Goal: Feedback & Contribution: Contribute content

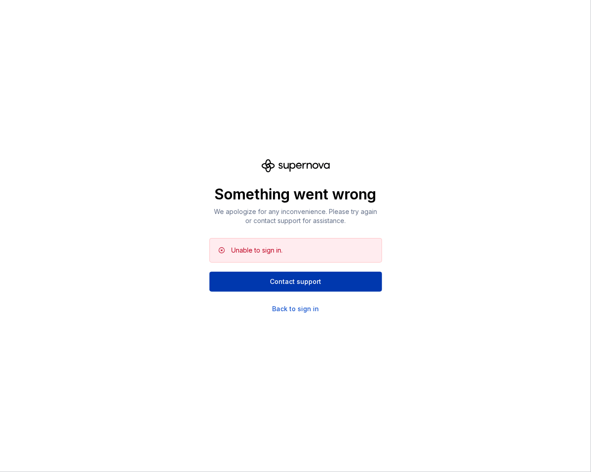
click at [312, 284] on span "Contact support" at bounding box center [295, 281] width 51 height 9
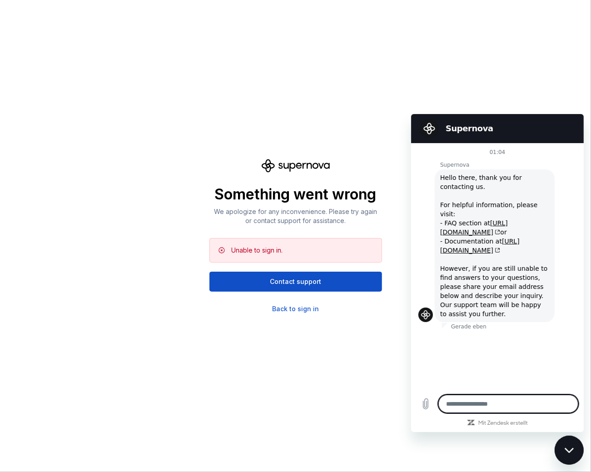
type textarea "*"
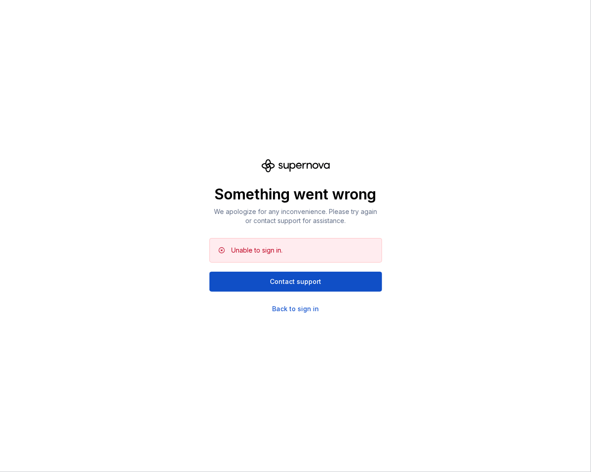
scroll to position [250, 0]
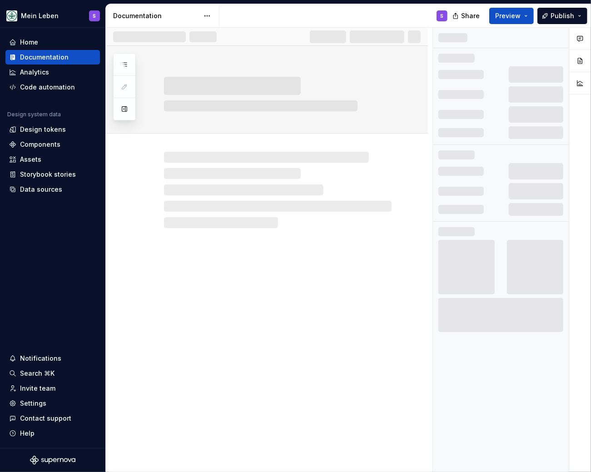
scroll to position [250, 0]
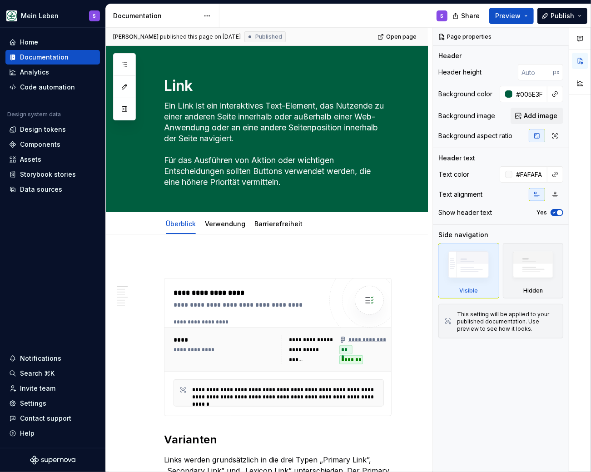
type textarea "*"
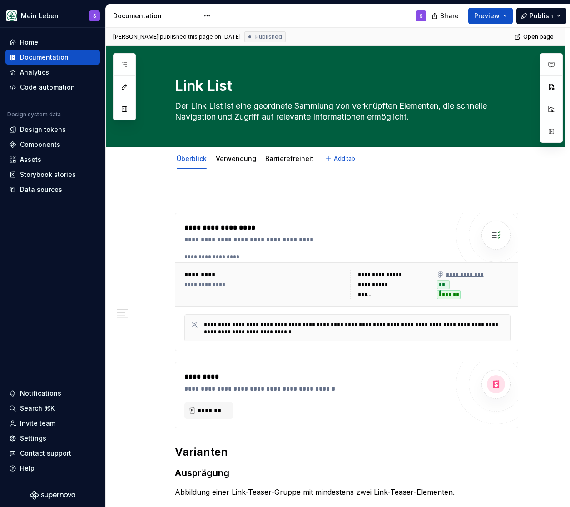
type textarea "*"
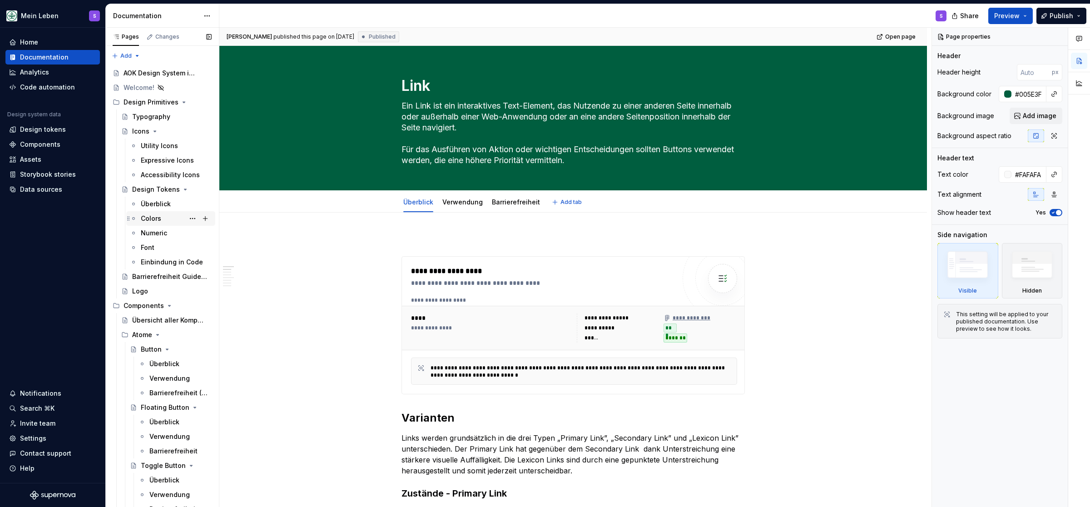
type textarea "*"
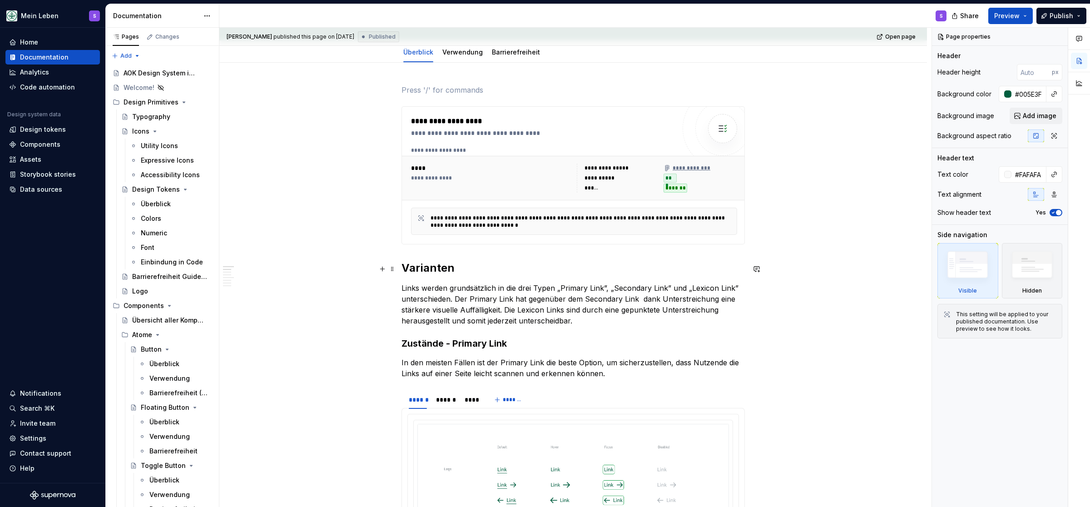
click at [434, 272] on h2 "Varianten" at bounding box center [573, 268] width 343 height 15
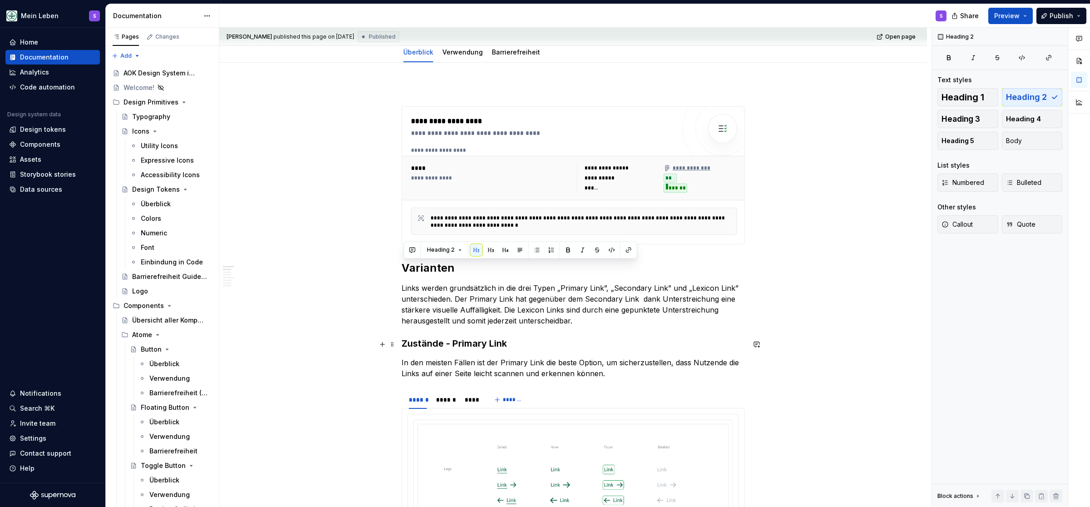
click at [433, 343] on h3 "Zustände - Primary Link" at bounding box center [573, 343] width 343 height 13
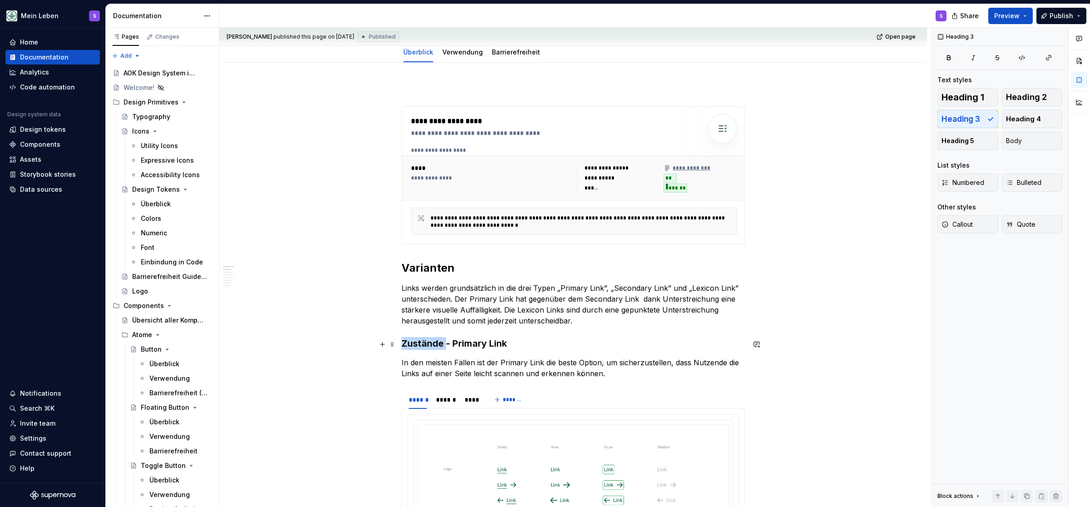
click at [432, 343] on h3 "Zustände - Primary Link" at bounding box center [573, 343] width 343 height 13
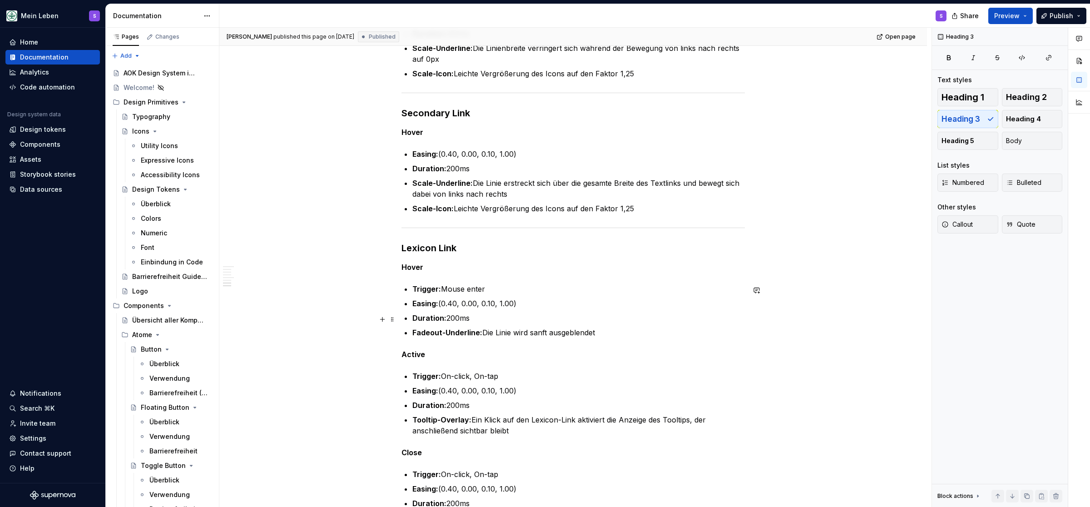
scroll to position [1617, 0]
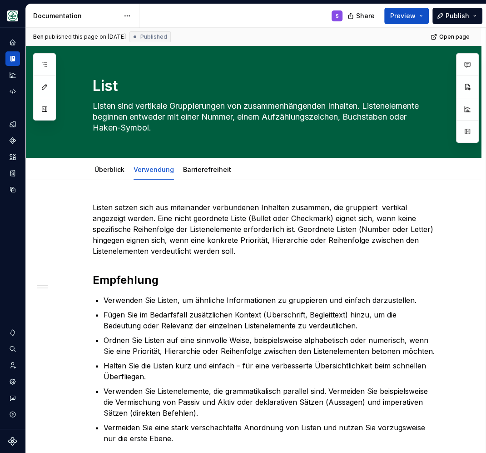
type textarea "*"
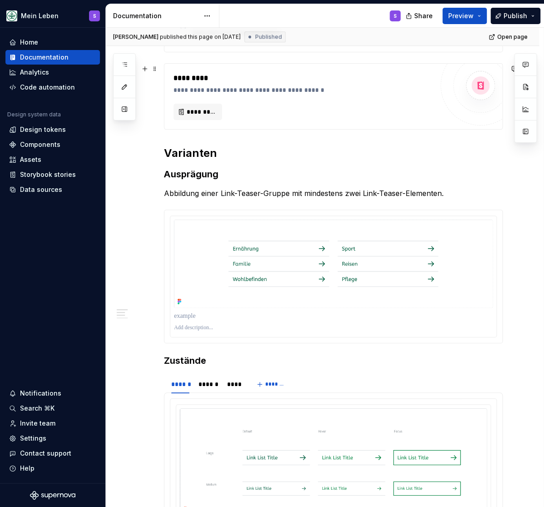
scroll to position [300, 0]
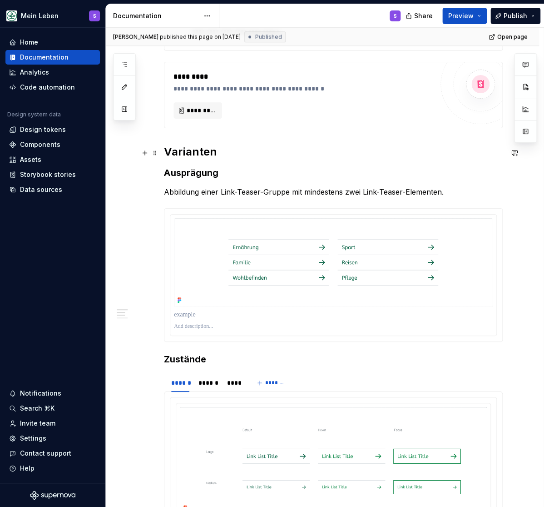
click at [191, 156] on h2 "Varianten" at bounding box center [333, 151] width 339 height 15
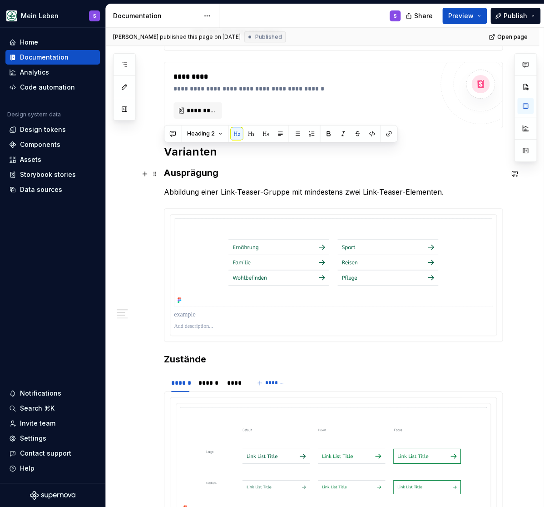
click at [194, 177] on strong "Ausprägung" at bounding box center [191, 172] width 55 height 11
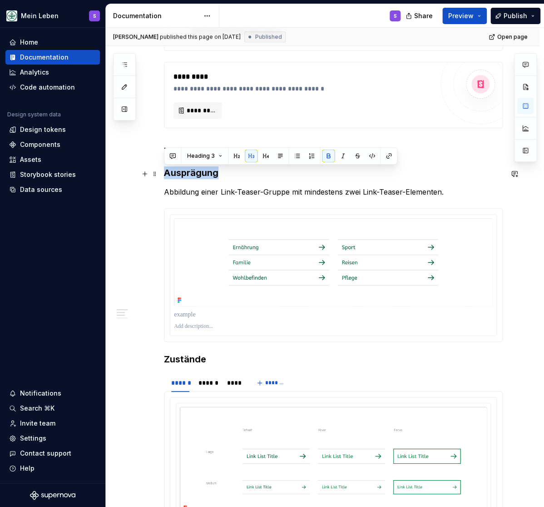
click at [194, 177] on strong "Ausprägung" at bounding box center [191, 172] width 55 height 11
click at [193, 177] on strong "Ausprägung" at bounding box center [191, 172] width 55 height 11
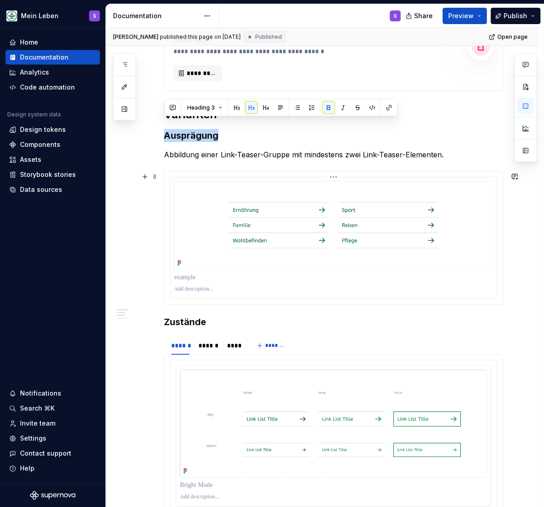
scroll to position [487, 0]
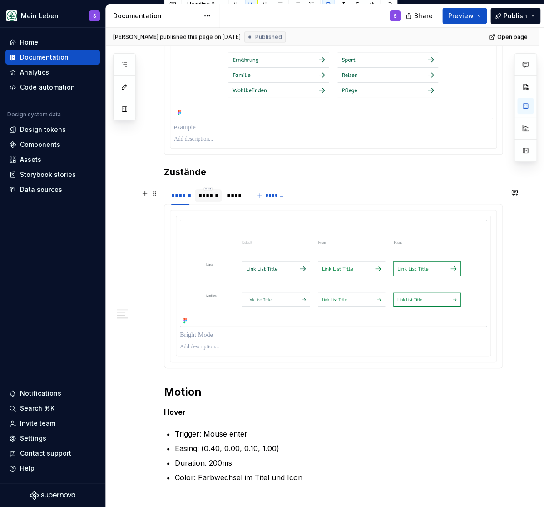
click at [213, 198] on div "******" at bounding box center [209, 195] width 20 height 9
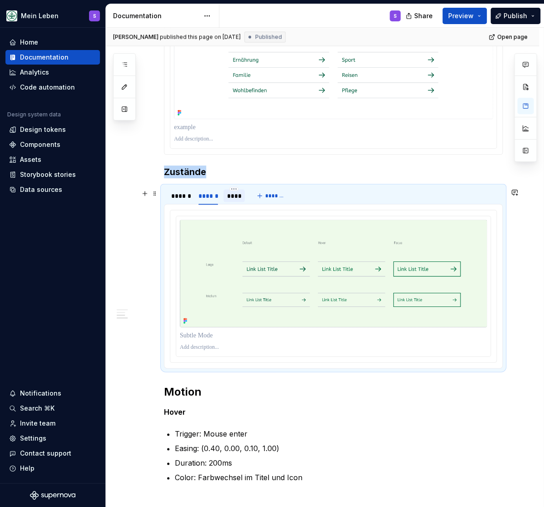
click at [234, 198] on div "****" at bounding box center [234, 195] width 15 height 9
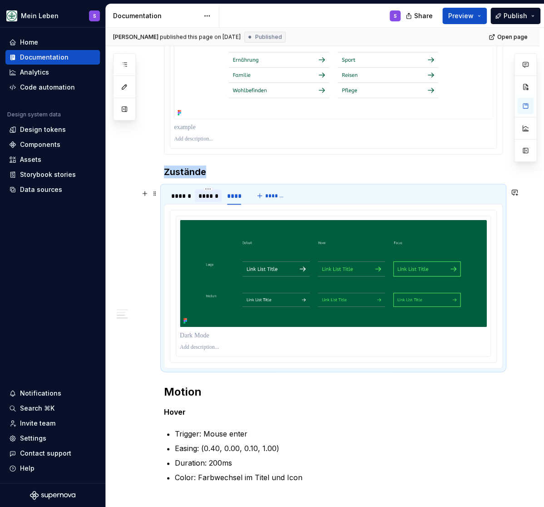
click at [207, 198] on div "******" at bounding box center [209, 195] width 20 height 9
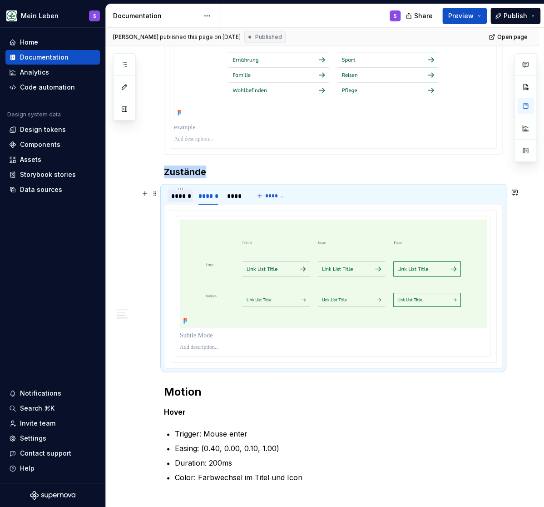
click at [182, 198] on div "******" at bounding box center [180, 195] width 18 height 9
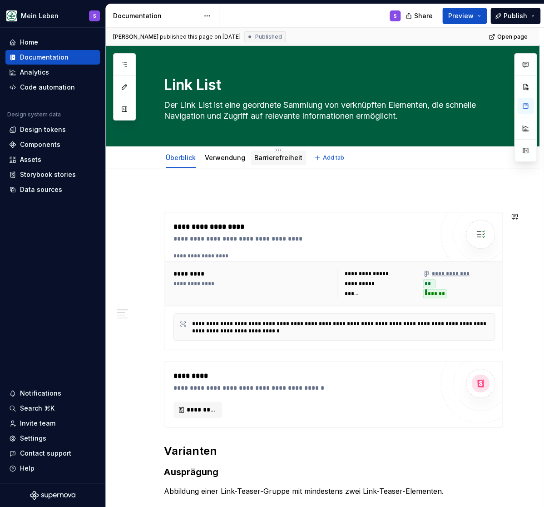
scroll to position [0, 0]
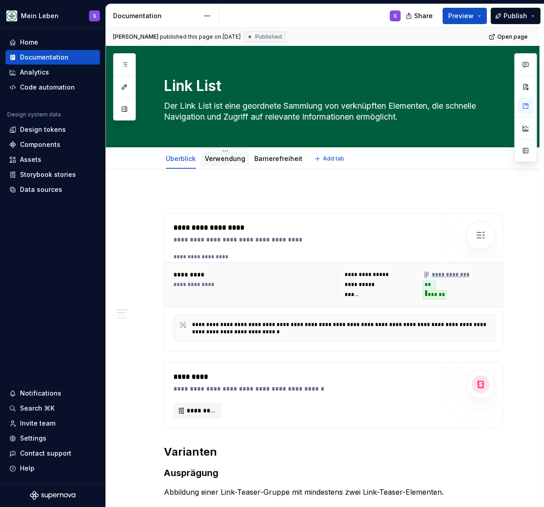
click at [217, 156] on link "Verwendung" at bounding box center [225, 158] width 40 height 8
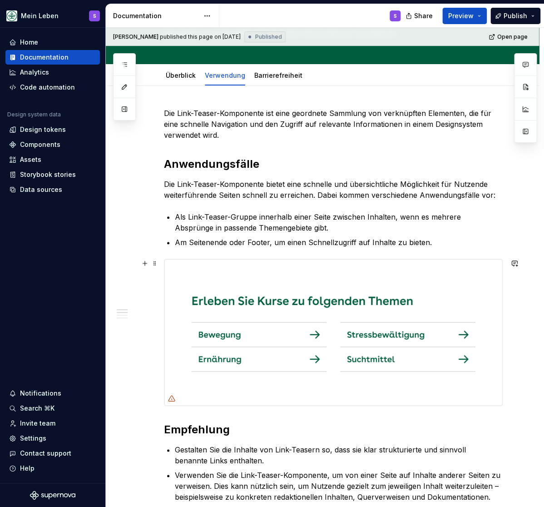
scroll to position [35, 0]
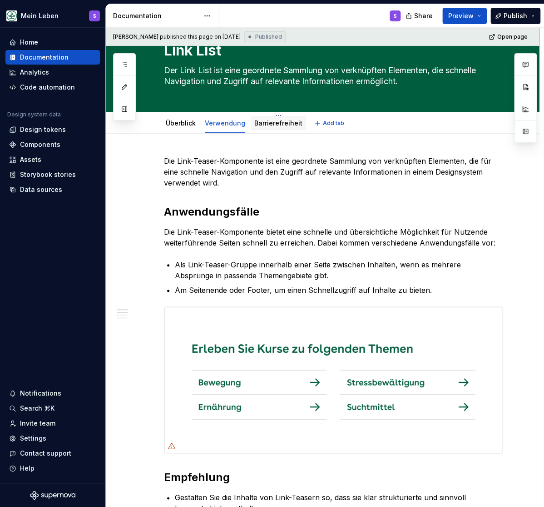
click at [277, 127] on link "Barrierefreiheit" at bounding box center [278, 123] width 48 height 8
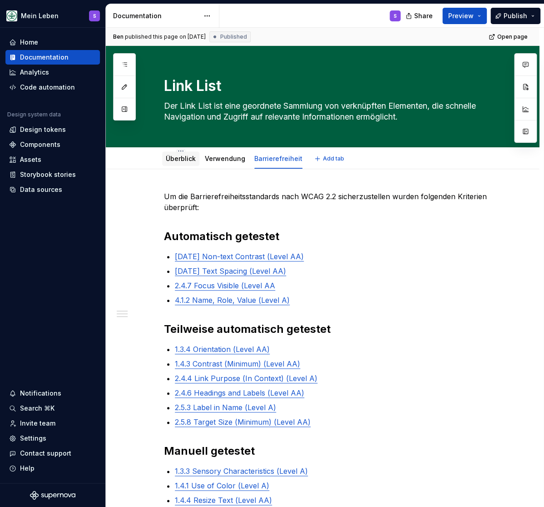
click at [184, 159] on link "Überblick" at bounding box center [181, 158] width 30 height 8
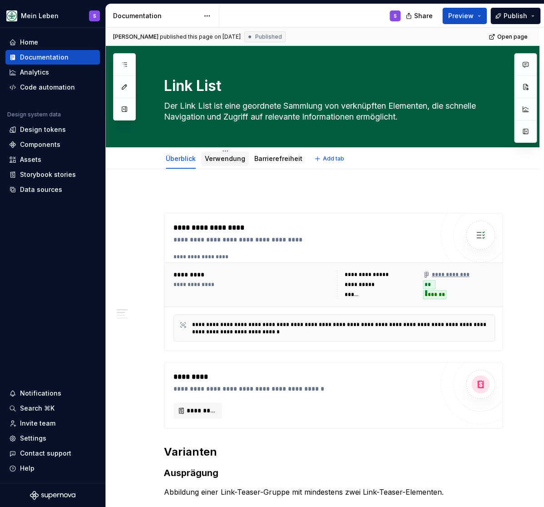
click at [231, 158] on link "Verwendung" at bounding box center [225, 158] width 40 height 8
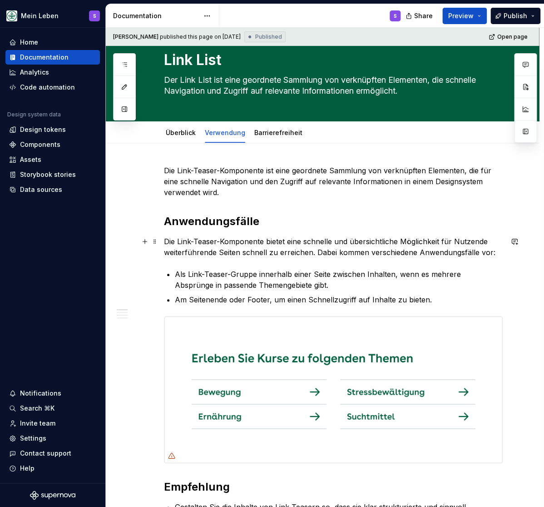
scroll to position [37, 0]
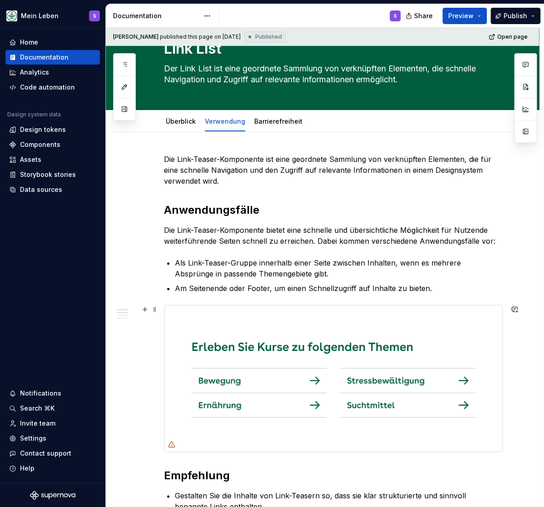
click at [329, 363] on img at bounding box center [333, 378] width 338 height 146
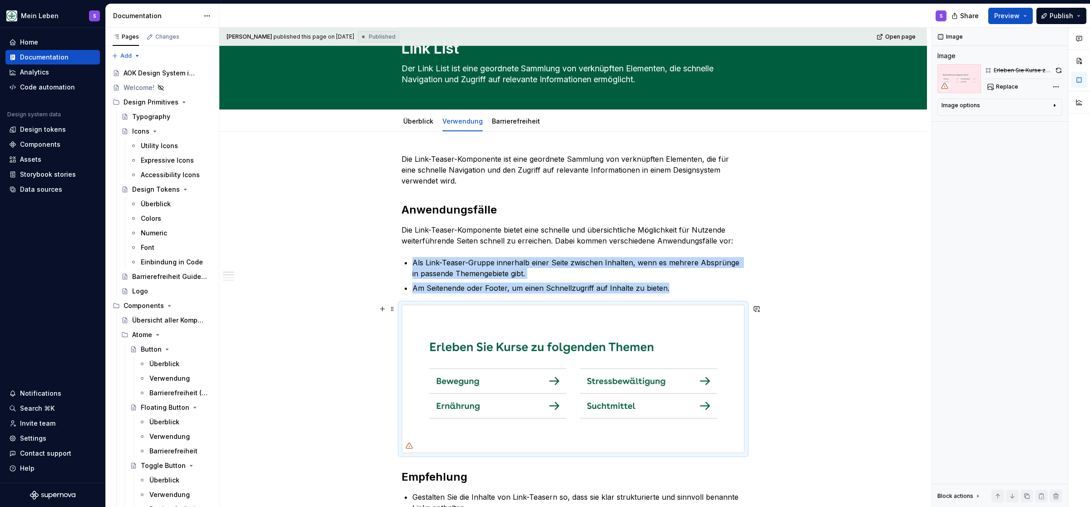
click at [554, 370] on img at bounding box center [573, 379] width 343 height 148
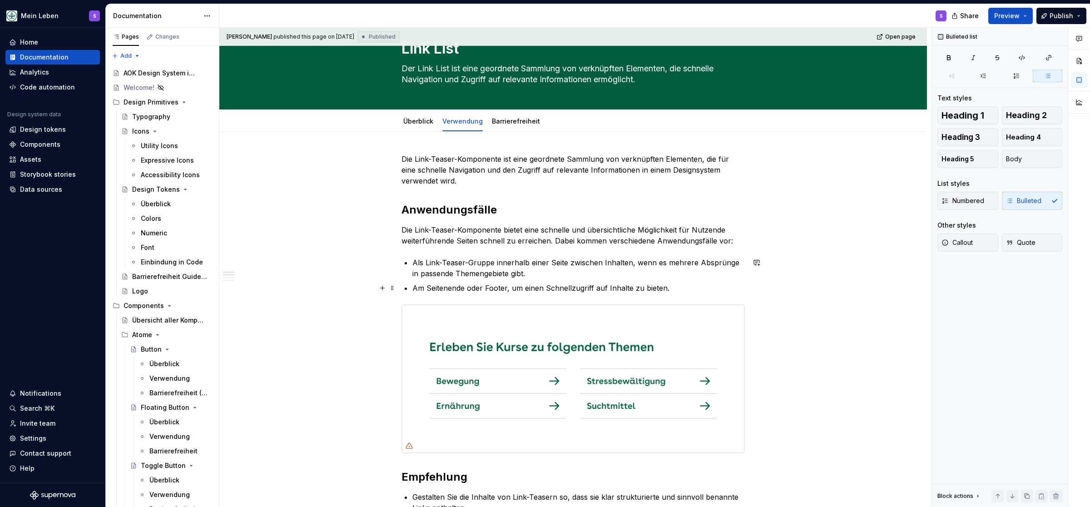
click at [556, 283] on p "Am Seitenende oder Footer, um einen Schnellzugriff auf Inhalte zu bieten." at bounding box center [579, 288] width 333 height 11
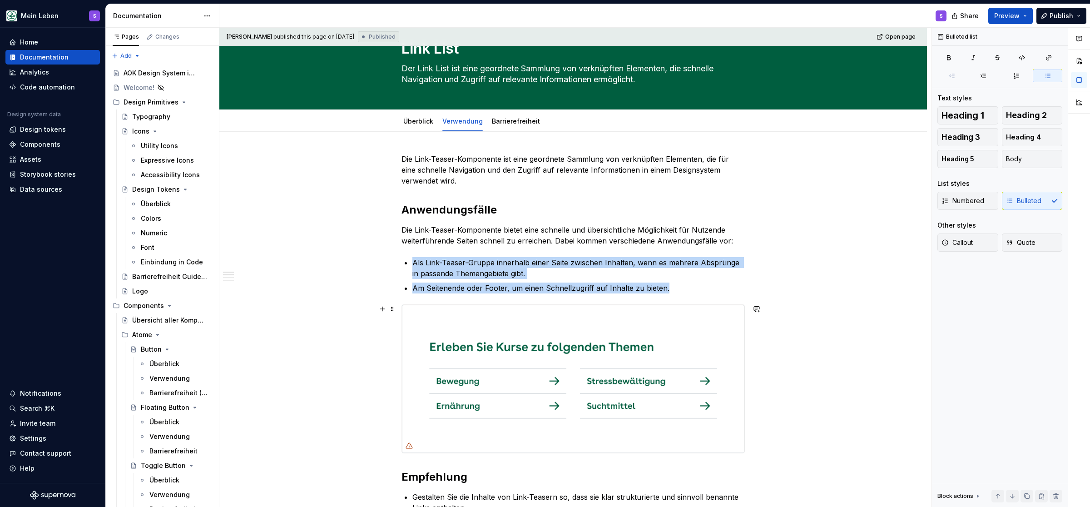
click at [545, 370] on img at bounding box center [573, 379] width 343 height 148
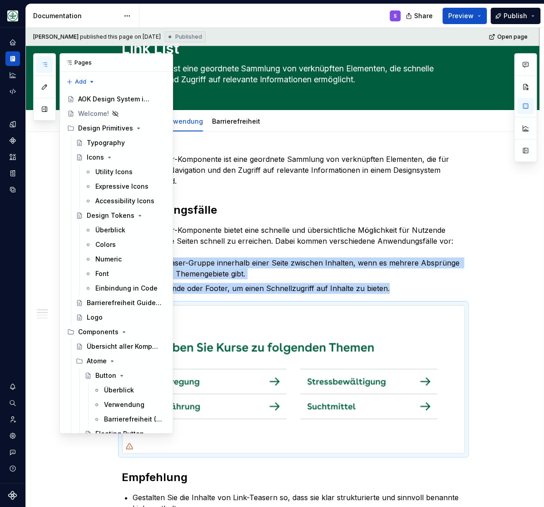
click at [50, 64] on button "button" at bounding box center [44, 64] width 16 height 16
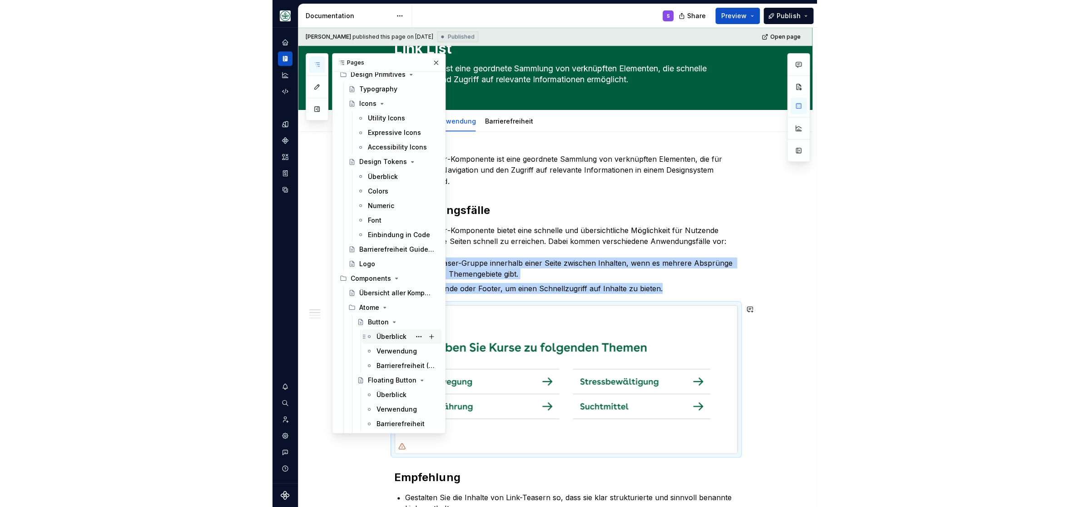
scroll to position [75, 0]
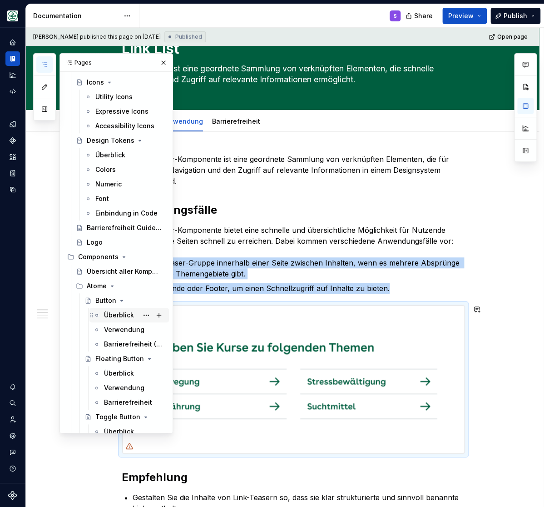
click at [116, 311] on div "Überblick" at bounding box center [119, 314] width 30 height 9
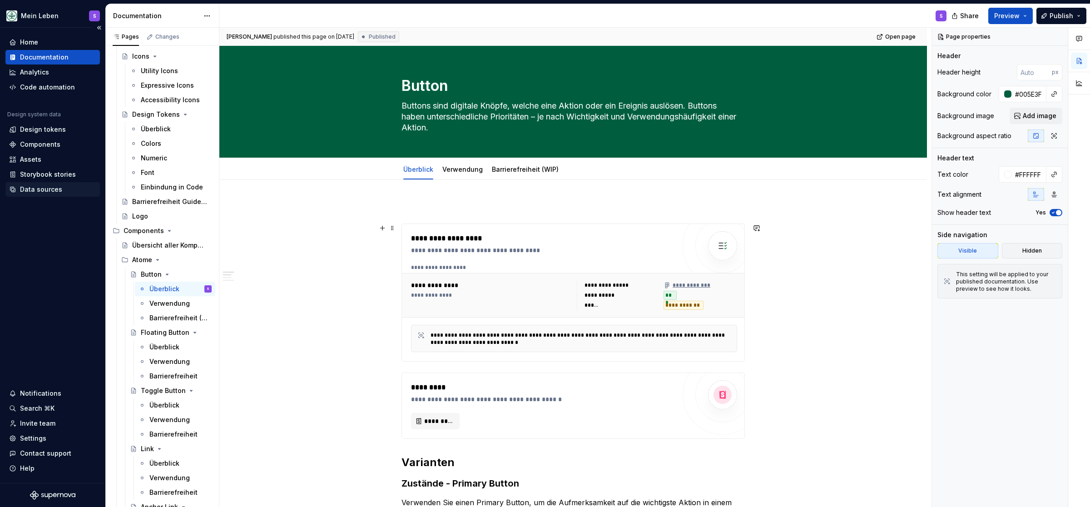
scroll to position [75, 0]
click at [30, 144] on div "Components" at bounding box center [40, 144] width 40 height 9
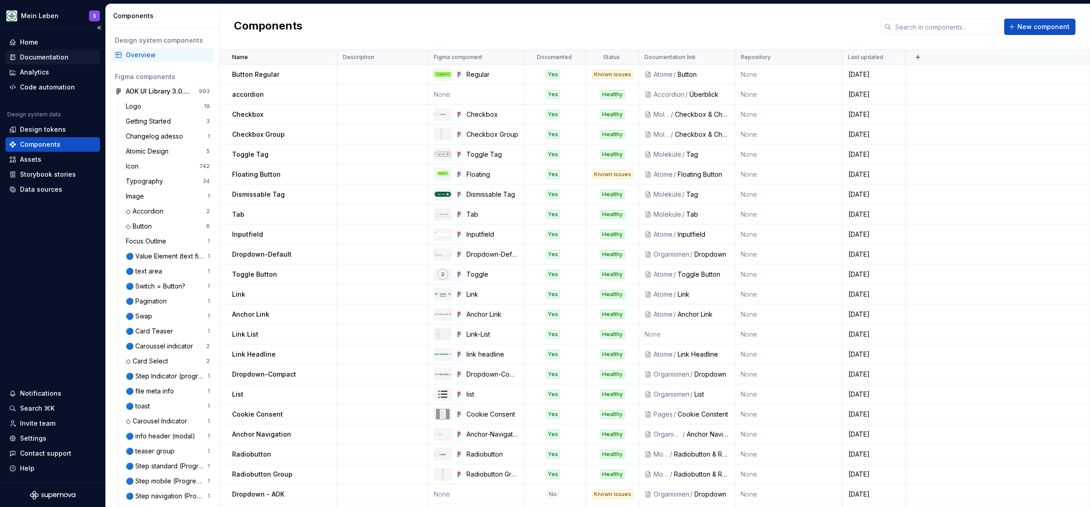
click at [60, 55] on div "Documentation" at bounding box center [44, 57] width 49 height 9
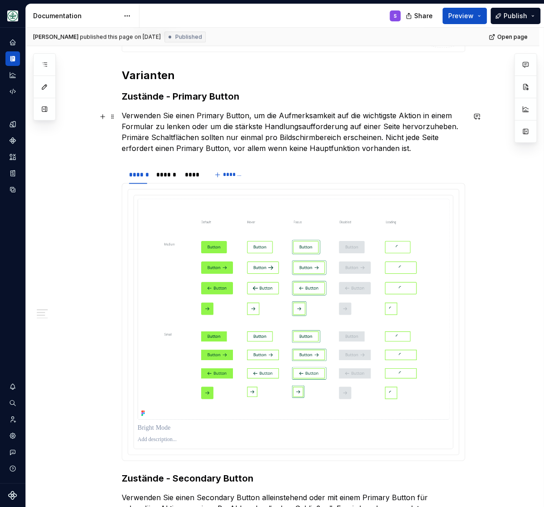
scroll to position [412, 0]
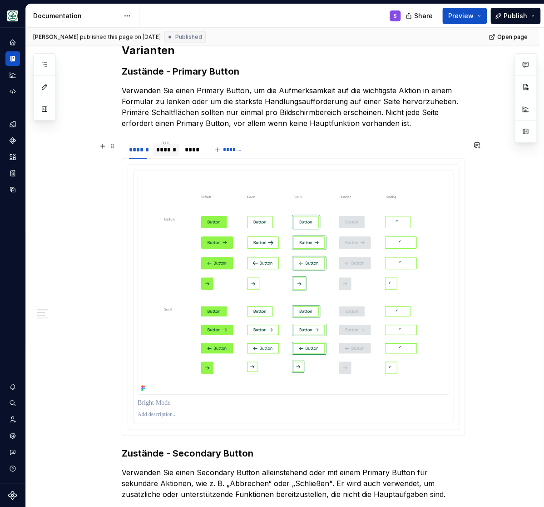
click at [166, 148] on div "******" at bounding box center [166, 149] width 20 height 9
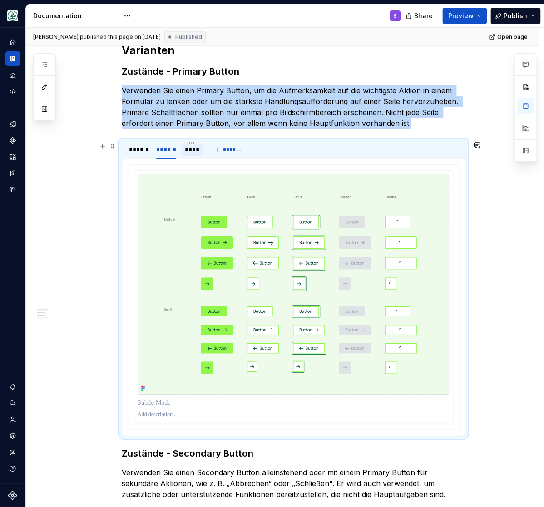
click at [193, 152] on div "****" at bounding box center [192, 149] width 15 height 9
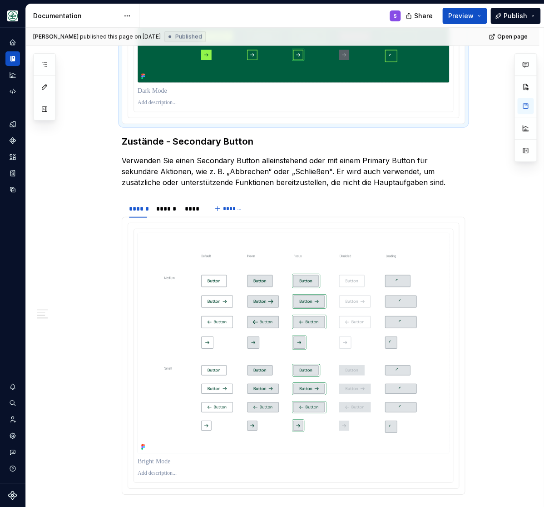
scroll to position [750, 0]
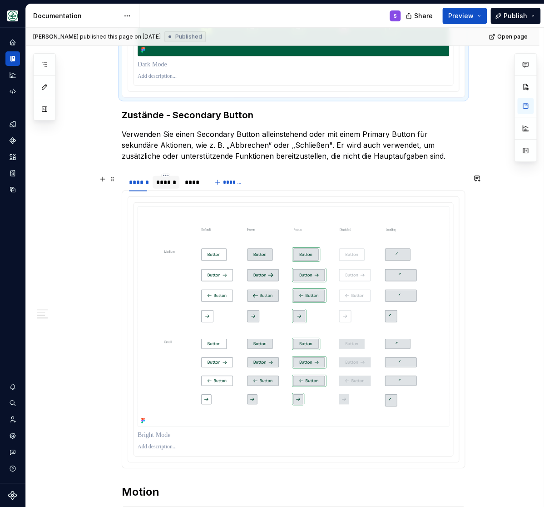
click at [169, 181] on div "******" at bounding box center [166, 182] width 20 height 9
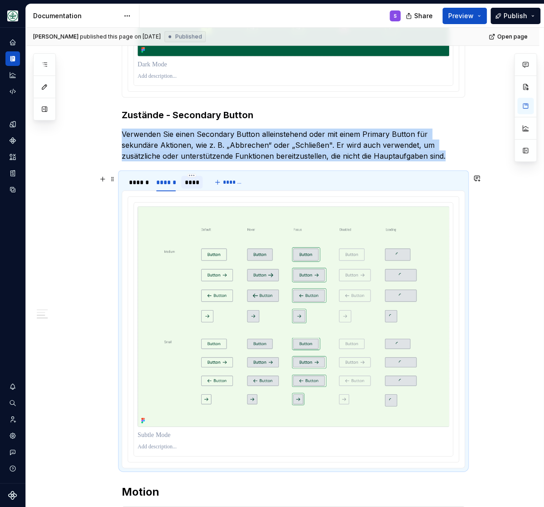
click at [195, 183] on div "****" at bounding box center [192, 182] width 15 height 9
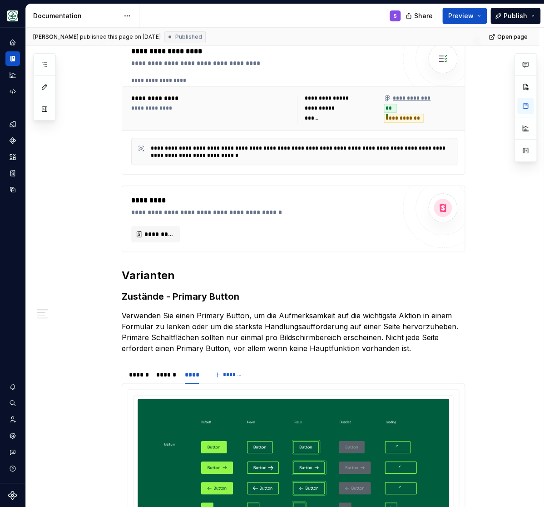
scroll to position [0, 0]
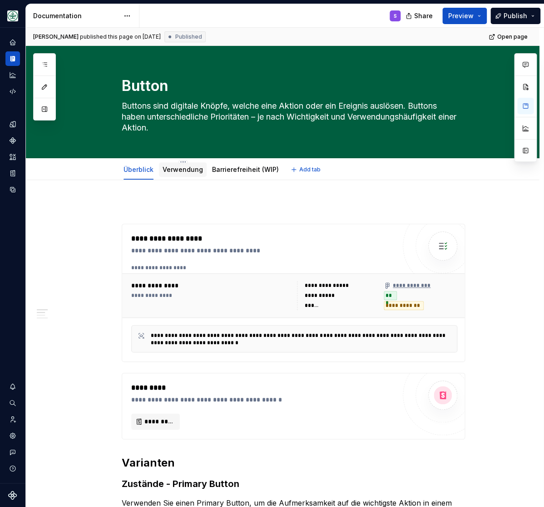
click at [175, 166] on link "Verwendung" at bounding box center [183, 169] width 40 height 8
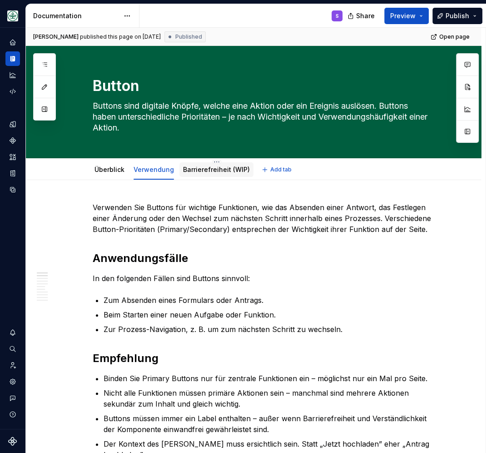
click at [202, 166] on link "Barrierefreiheit (WIP)" at bounding box center [216, 169] width 67 height 8
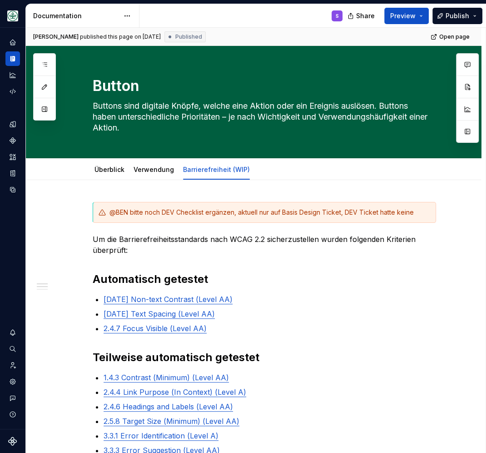
type textarea "*"
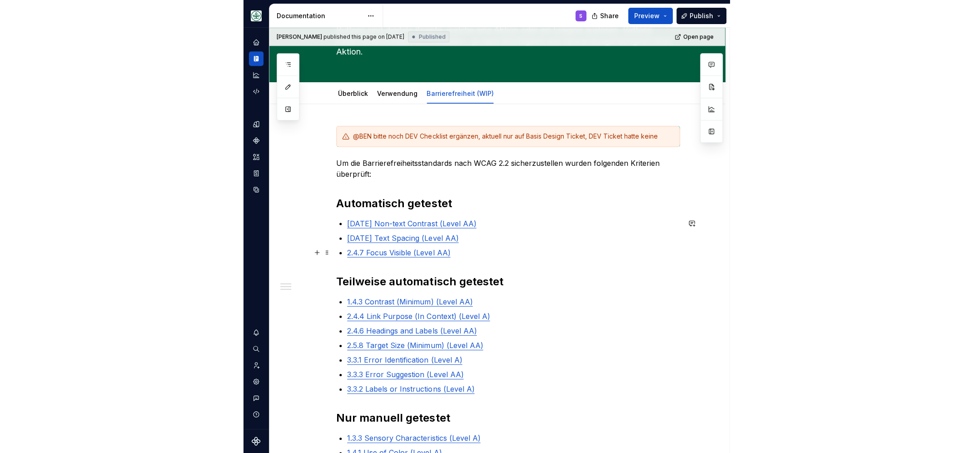
scroll to position [79, 0]
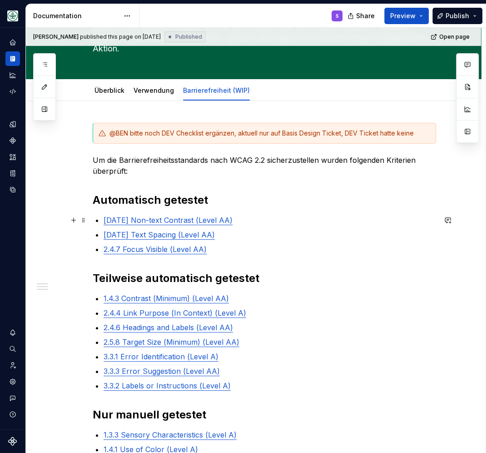
click at [258, 221] on p "1.4.11 Non-text Contrast (Level AA)" at bounding box center [270, 219] width 333 height 11
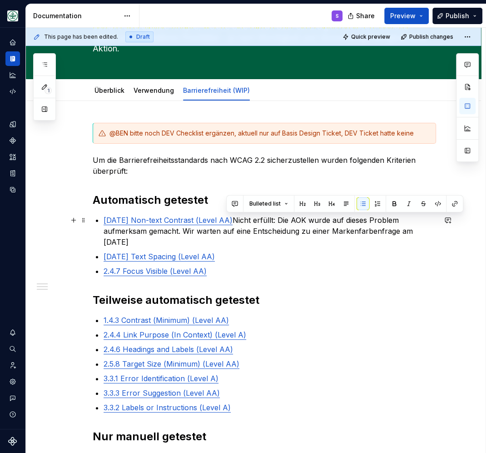
drag, startPoint x: 418, startPoint y: 230, endPoint x: 228, endPoint y: 221, distance: 190.1
click at [228, 221] on p "1.4.11 Non-text Contrast (Level AA) Nicht erfüllt: Die AOK wurde auf dieses Pro…" at bounding box center [270, 230] width 333 height 33
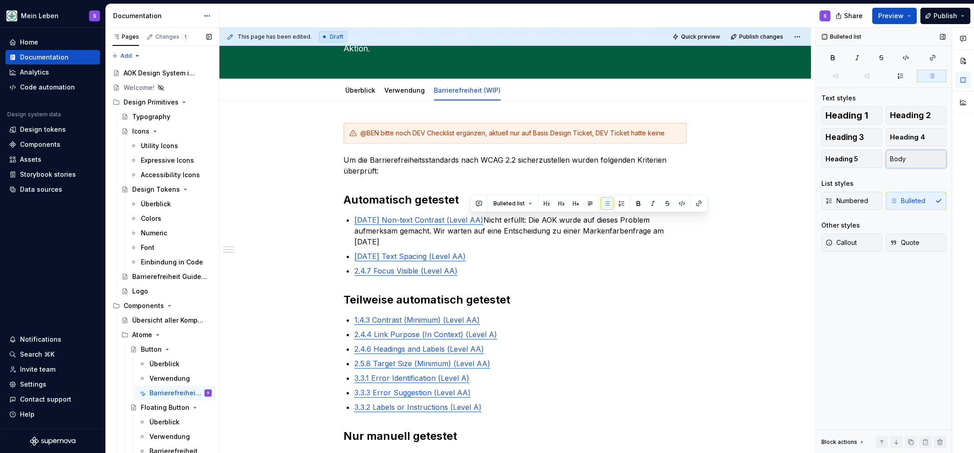
click at [570, 154] on button "Body" at bounding box center [916, 159] width 61 height 18
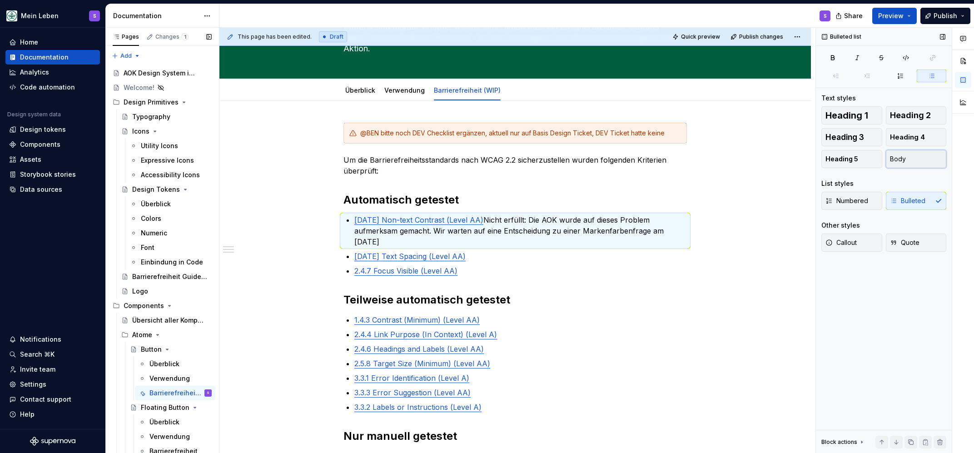
click at [570, 157] on span "Body" at bounding box center [898, 158] width 16 height 9
click at [483, 220] on p "1.4.11 Non-text Contrast (Level AA) Nicht erfüllt: Die AOK wurde auf dieses Pro…" at bounding box center [520, 230] width 333 height 33
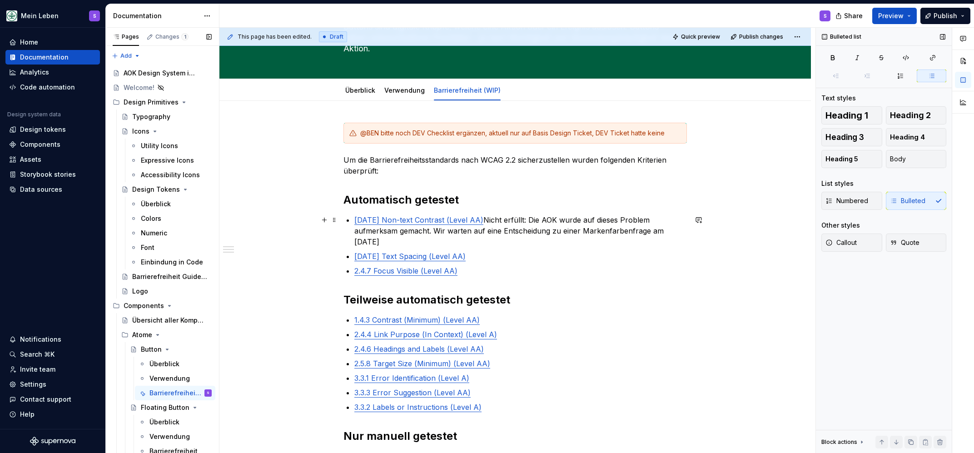
click at [483, 220] on p "1.4.11 Non-text Contrast (Level AA) Nicht erfüllt: Die AOK wurde auf dieses Pro…" at bounding box center [520, 230] width 333 height 33
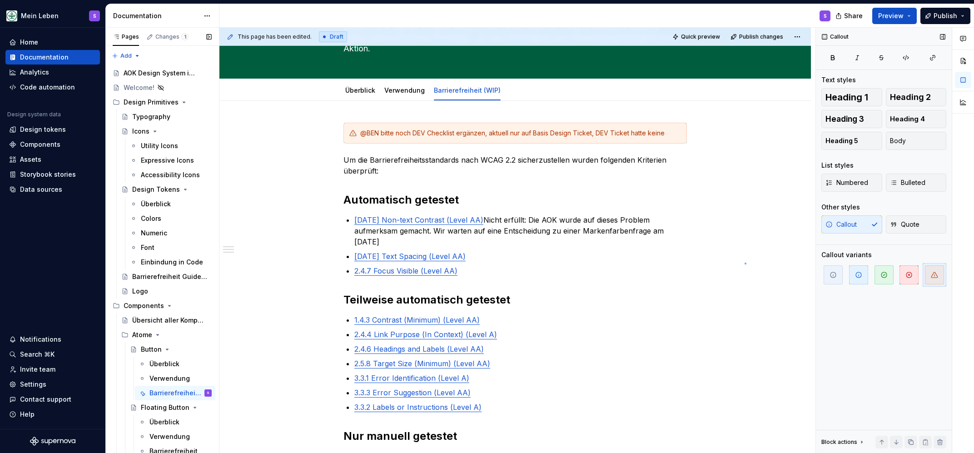
click at [570, 263] on div "This page has been edited. Draft Quick preview Publish changes Button Buttons s…" at bounding box center [517, 241] width 596 height 426
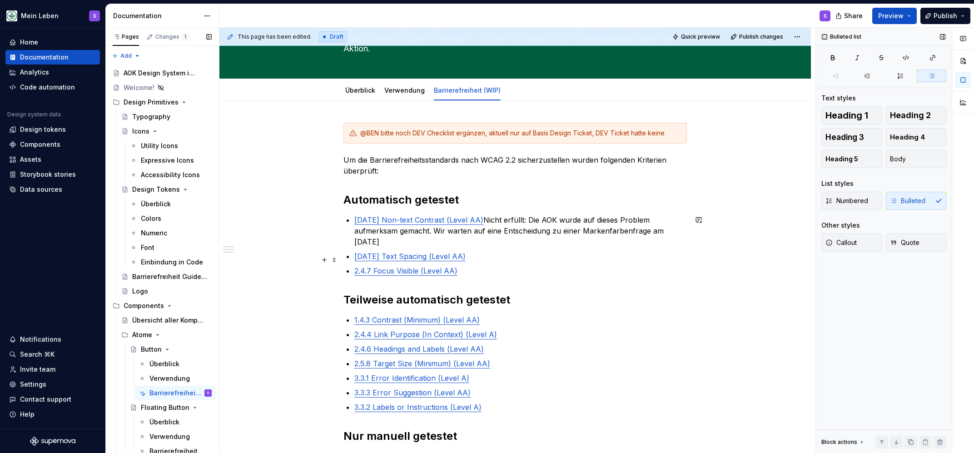
click at [570, 265] on p "2.4.7 Focus Visible (Level AA)" at bounding box center [520, 270] width 333 height 11
click at [539, 65] on div "Button Buttons sind digitale Knöpfe, welche eine Aktion oder ein Ereignis auslö…" at bounding box center [514, 22] width 343 height 111
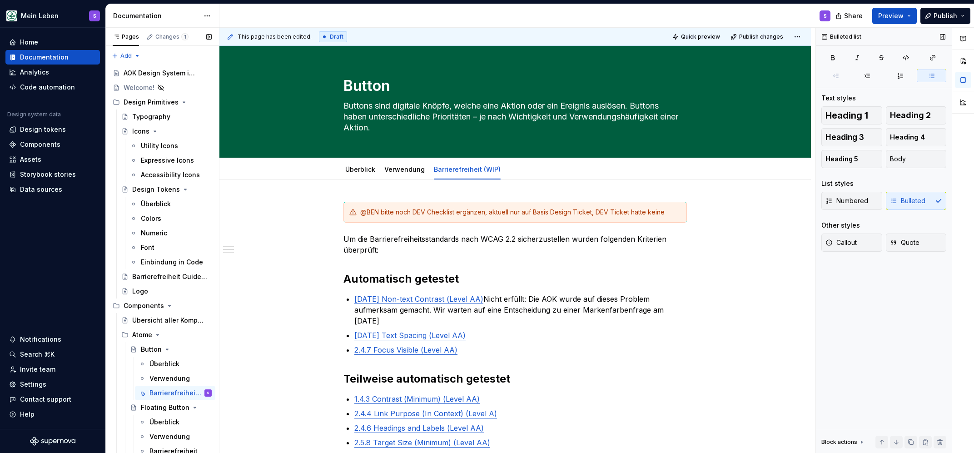
scroll to position [119, 0]
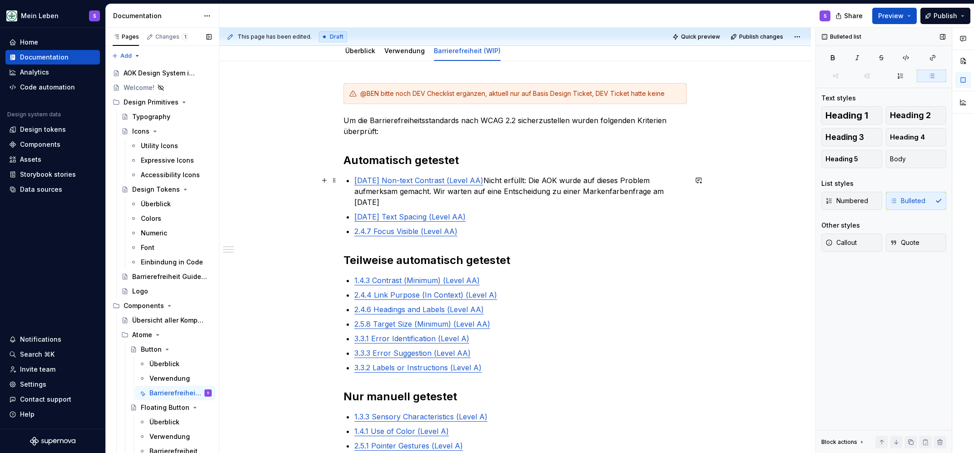
click at [542, 187] on p "1.4.11 Non-text Contrast (Level AA) Nicht erfüllt: Die AOK wurde auf dieses Pro…" at bounding box center [520, 191] width 333 height 33
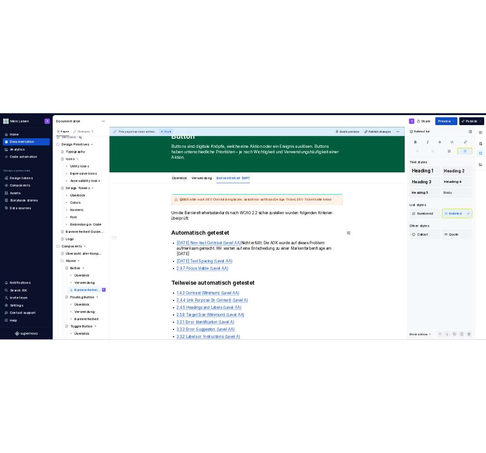
scroll to position [0, 0]
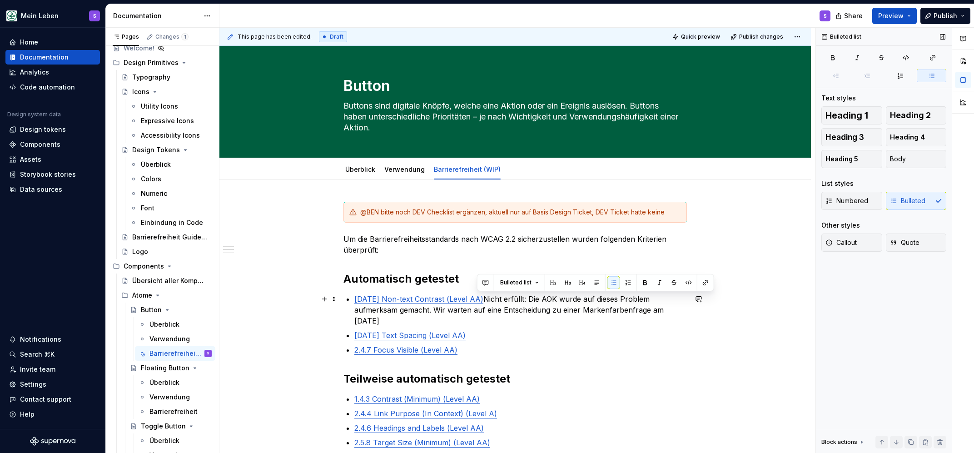
drag, startPoint x: 478, startPoint y: 297, endPoint x: 682, endPoint y: 313, distance: 205.1
click at [570, 313] on p "1.4.11 Non-text Contrast (Level AA) Nicht erfüllt: Die AOK wurde auf dieses Pro…" at bounding box center [520, 310] width 333 height 33
click at [570, 157] on span "Body" at bounding box center [898, 158] width 16 height 9
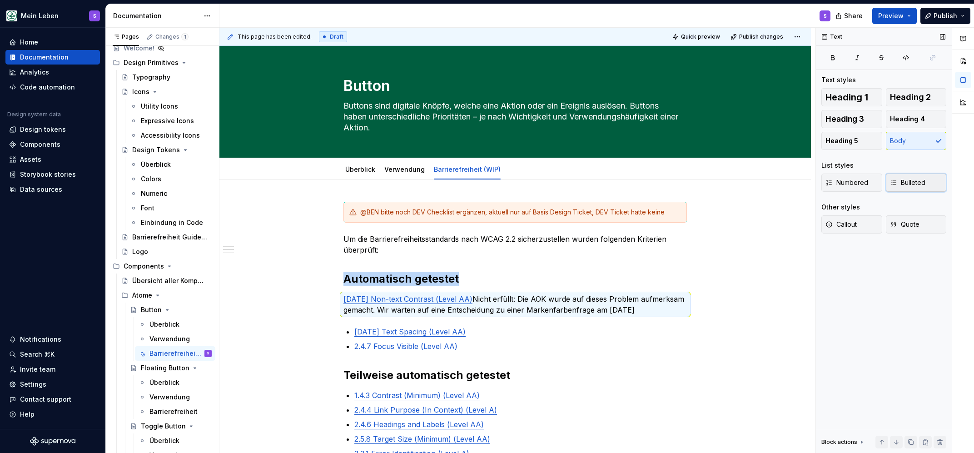
click at [570, 183] on span "Bulleted" at bounding box center [907, 182] width 35 height 9
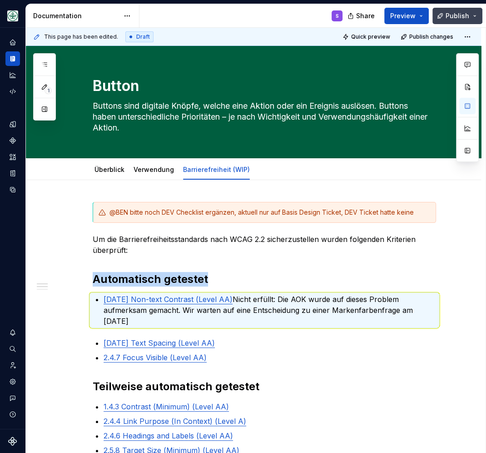
click at [463, 16] on span "Publish" at bounding box center [458, 15] width 24 height 9
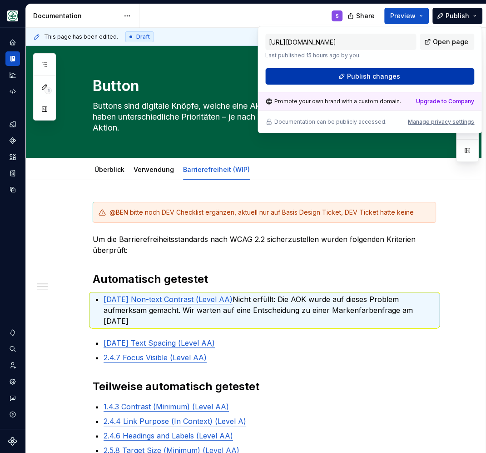
click at [364, 76] on span "Publish changes" at bounding box center [373, 76] width 53 height 9
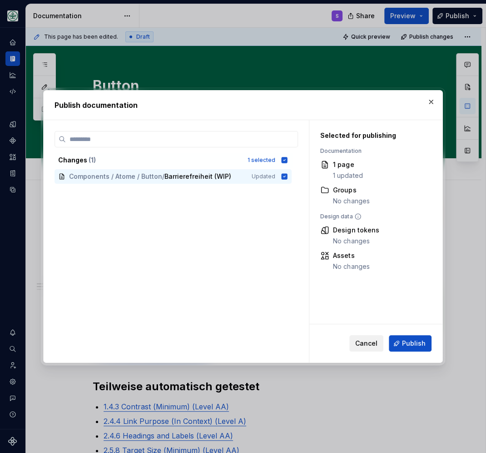
click at [369, 342] on span "Cancel" at bounding box center [366, 342] width 22 height 9
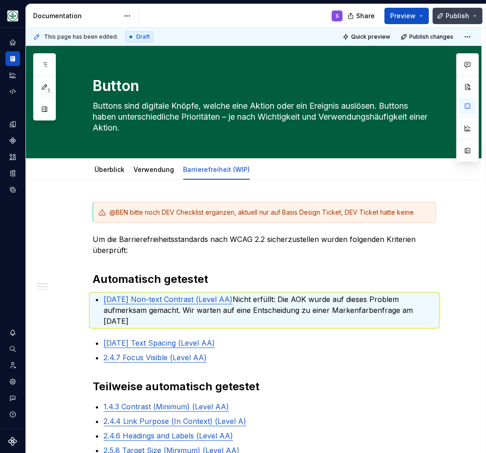
click at [473, 14] on button "Publish" at bounding box center [458, 16] width 50 height 16
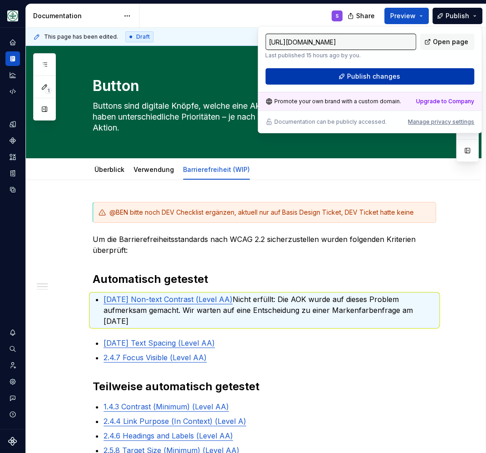
click at [377, 78] on span "Publish changes" at bounding box center [373, 76] width 53 height 9
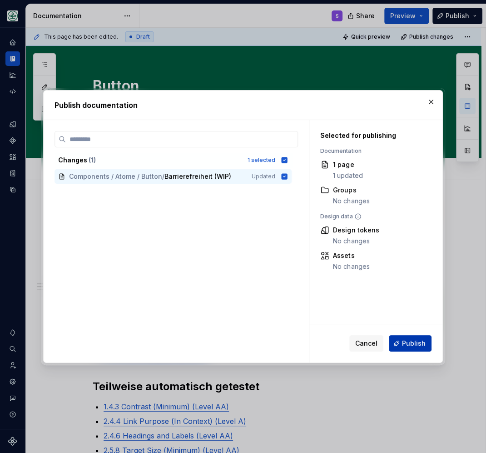
click at [414, 343] on span "Publish" at bounding box center [414, 342] width 24 height 9
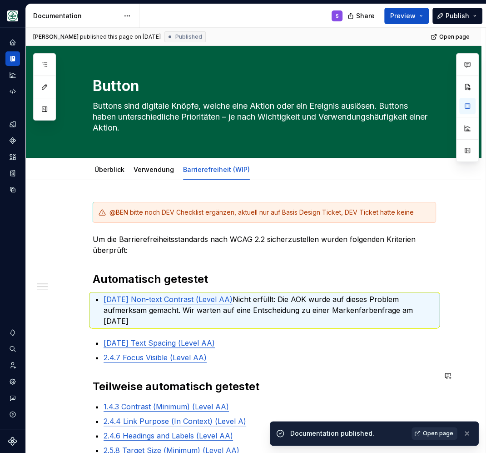
click at [447, 433] on span "Open page" at bounding box center [438, 432] width 30 height 7
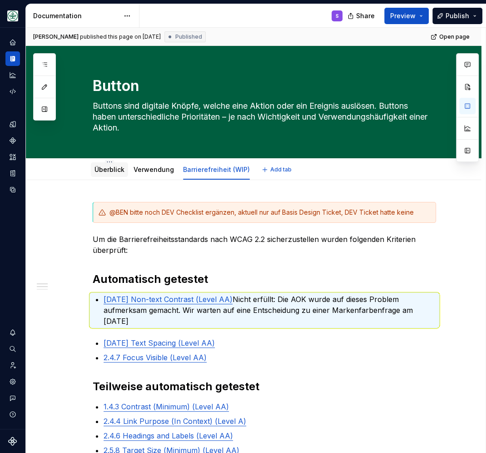
drag, startPoint x: 110, startPoint y: 168, endPoint x: 116, endPoint y: 168, distance: 5.5
click at [110, 169] on link "Überblick" at bounding box center [110, 169] width 30 height 8
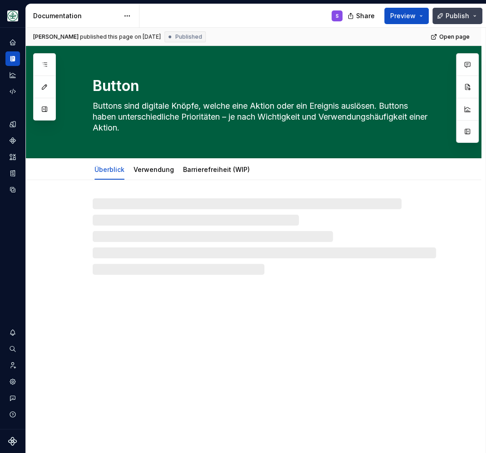
click at [462, 12] on span "Publish" at bounding box center [458, 15] width 24 height 9
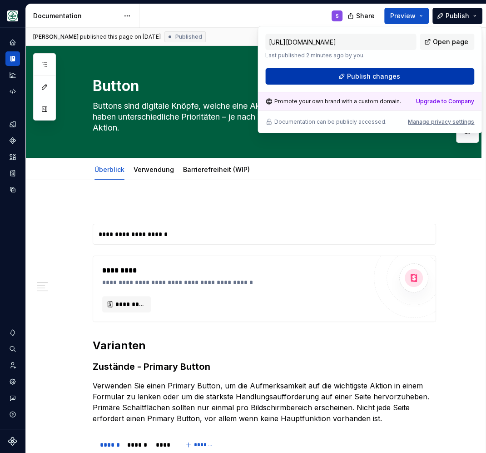
click at [369, 76] on span "Publish changes" at bounding box center [373, 76] width 53 height 9
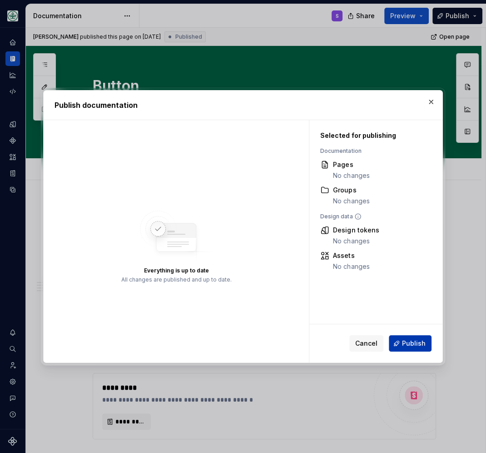
click at [412, 344] on span "Publish" at bounding box center [414, 342] width 24 height 9
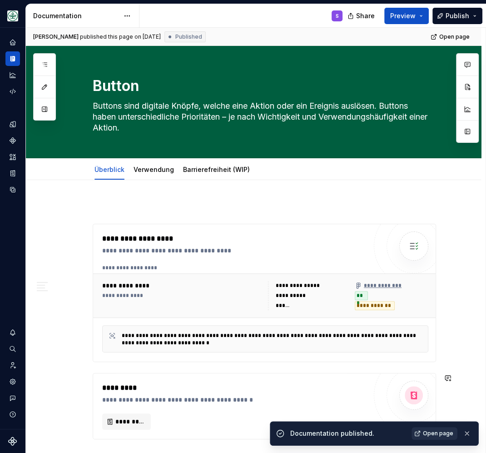
click at [437, 432] on span "Open page" at bounding box center [438, 432] width 30 height 7
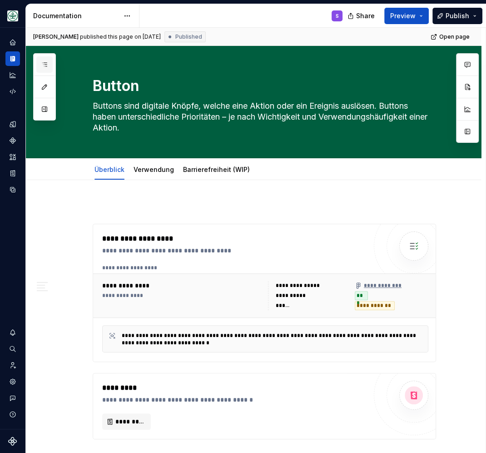
scroll to position [40, 0]
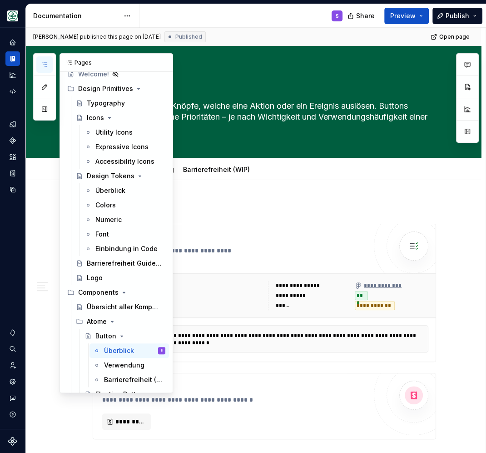
click at [43, 66] on icon "button" at bounding box center [44, 64] width 7 height 7
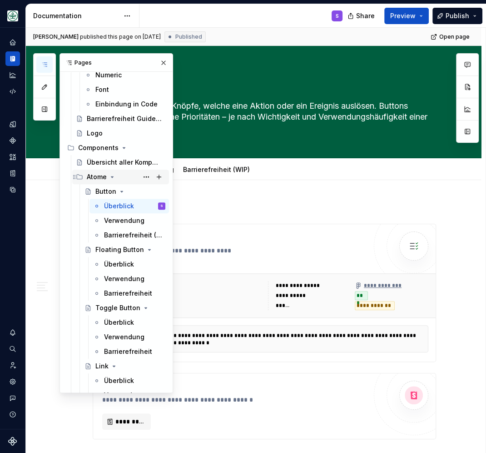
scroll to position [198, 0]
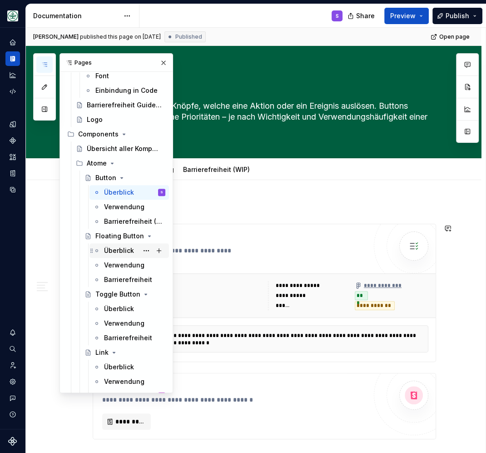
click at [126, 247] on div "Überblick" at bounding box center [119, 250] width 30 height 9
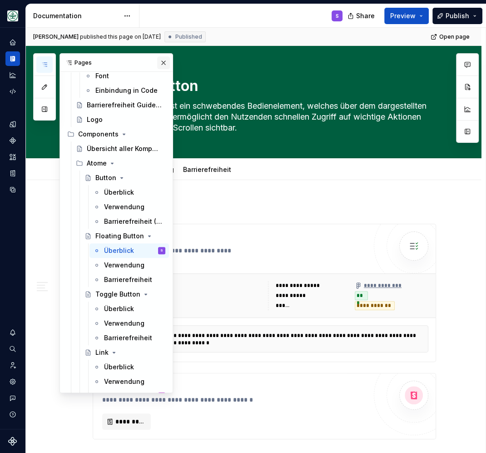
click at [164, 62] on button "button" at bounding box center [163, 62] width 13 height 13
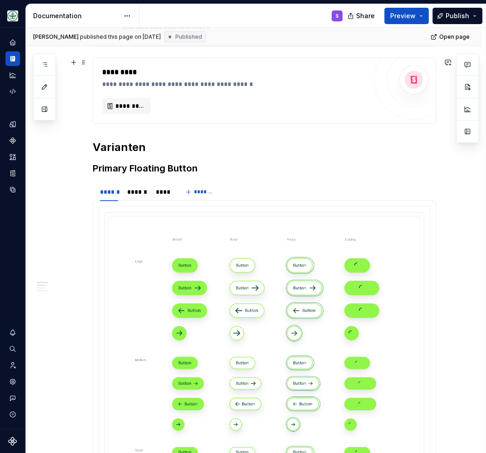
scroll to position [316, 0]
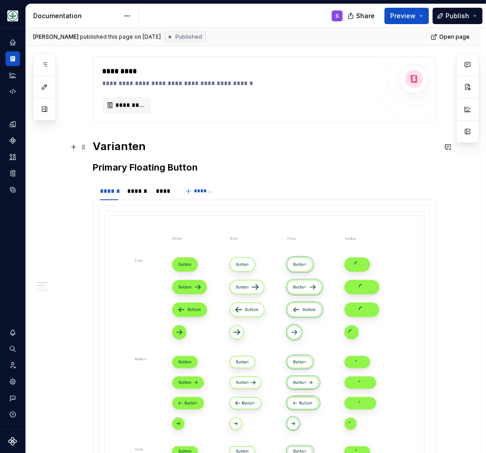
click at [113, 149] on h2 "Varianten" at bounding box center [264, 146] width 343 height 15
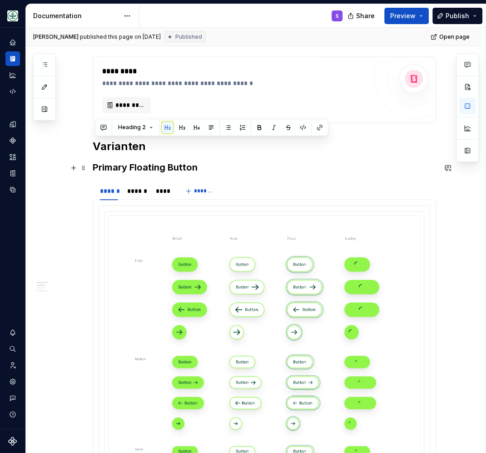
click at [118, 172] on h3 "Primary Floating Button" at bounding box center [264, 167] width 343 height 13
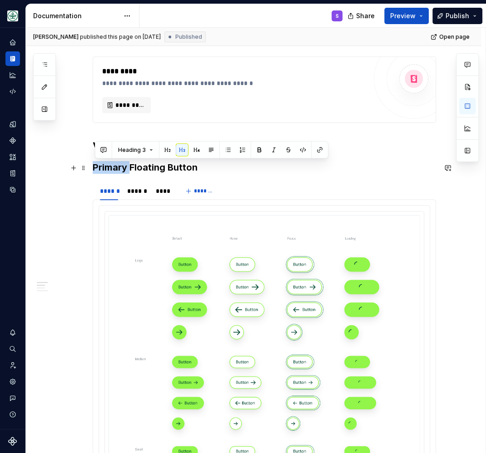
click at [118, 172] on h3 "Primary Floating Button" at bounding box center [264, 167] width 343 height 13
click at [117, 172] on h3 "Primary Floating Button" at bounding box center [264, 167] width 343 height 13
click at [116, 172] on h3 "Primary Floating Button" at bounding box center [264, 167] width 343 height 13
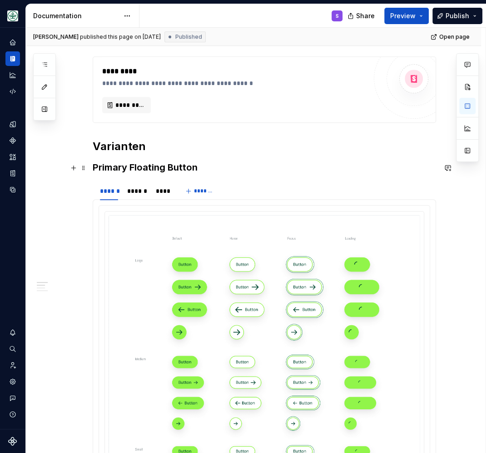
type textarea "*"
click at [110, 168] on h3 "Primary Floating Button" at bounding box center [264, 167] width 343 height 13
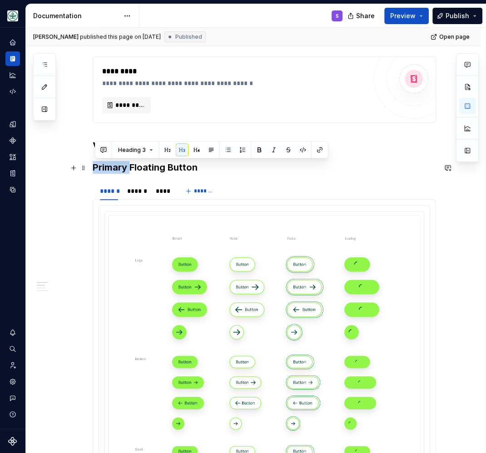
click at [110, 168] on h3 "Primary Floating Button" at bounding box center [264, 167] width 343 height 13
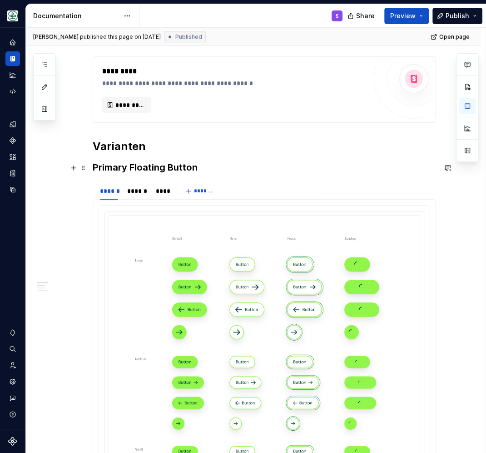
click at [97, 168] on h3 "Primary Floating Button" at bounding box center [264, 167] width 343 height 13
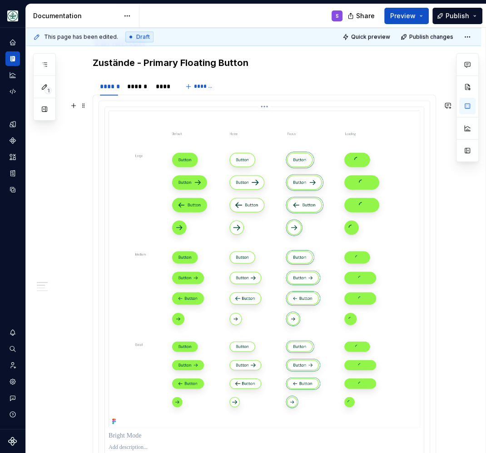
scroll to position [435, 0]
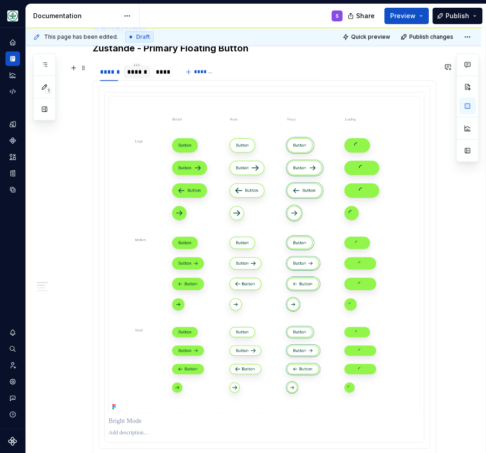
click at [138, 74] on div "******" at bounding box center [137, 71] width 20 height 9
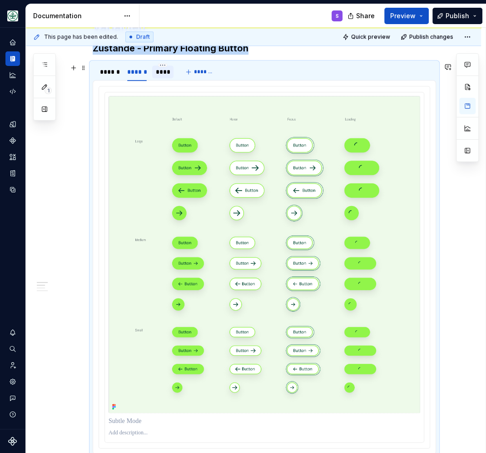
click at [168, 75] on div "****" at bounding box center [163, 71] width 15 height 9
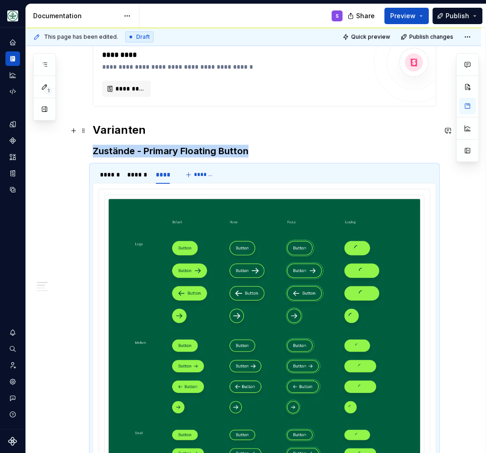
scroll to position [356, 0]
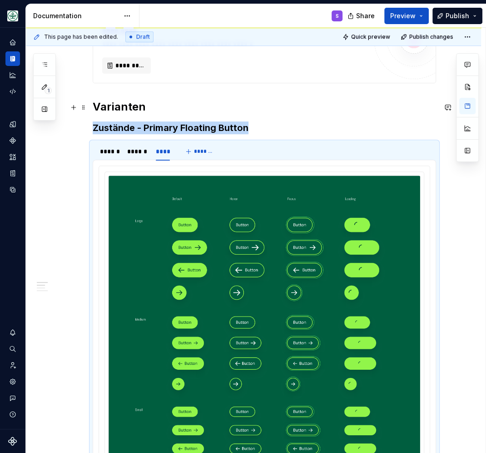
click at [113, 109] on h2 "Varianten" at bounding box center [264, 107] width 343 height 15
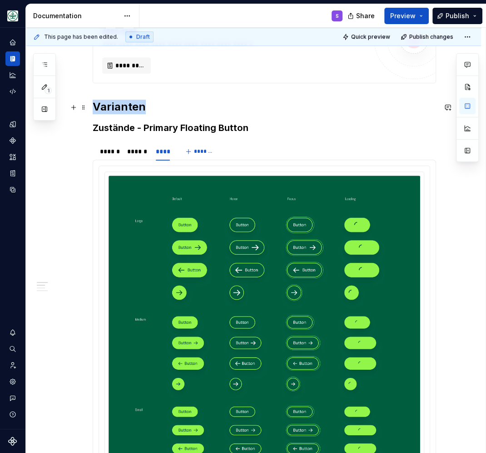
click at [113, 109] on h2 "Varianten" at bounding box center [264, 107] width 343 height 15
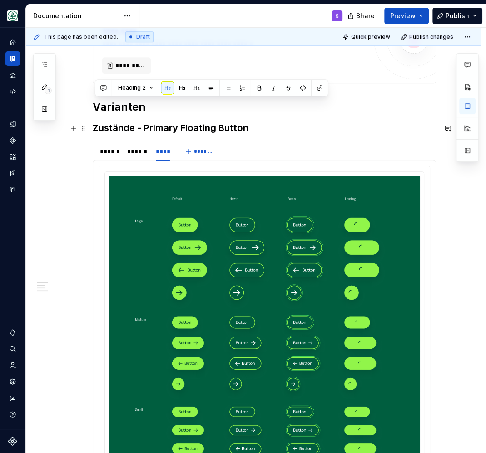
click at [124, 129] on h3 "Zustände - Primary Floating Button" at bounding box center [264, 127] width 343 height 13
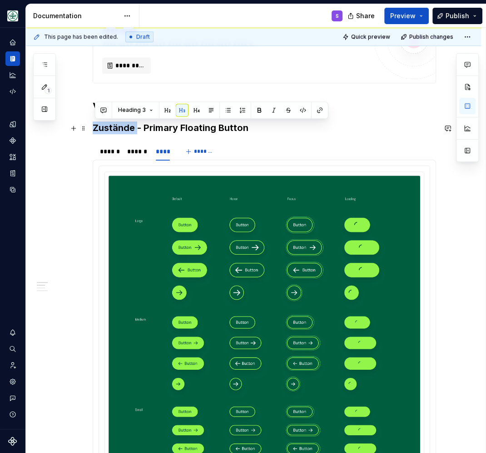
click at [124, 129] on h3 "Zustände - Primary Floating Button" at bounding box center [264, 127] width 343 height 13
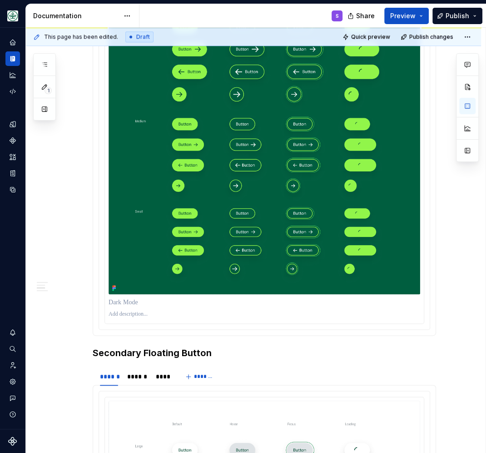
scroll to position [672, 0]
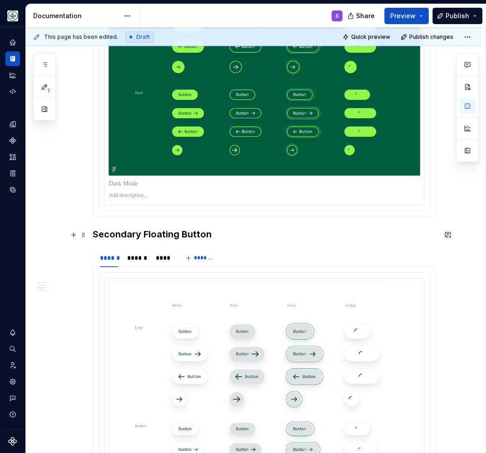
click at [94, 232] on div "**********" at bounding box center [253, 293] width 455 height 1572
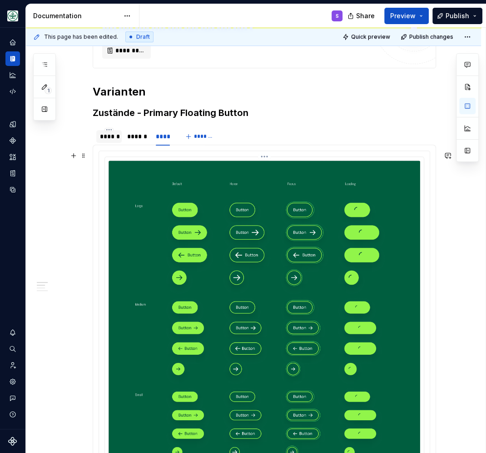
scroll to position [356, 0]
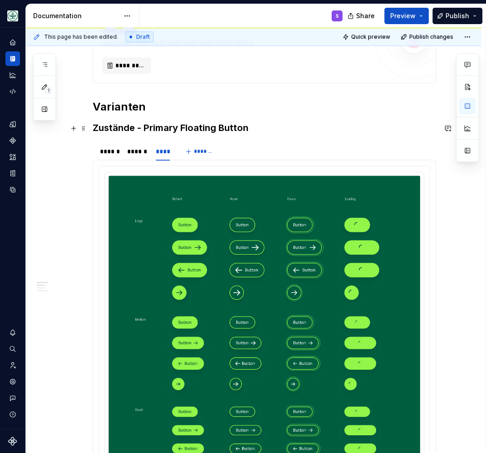
click at [123, 125] on h3 "Zustände - Primary Floating Button" at bounding box center [264, 127] width 343 height 13
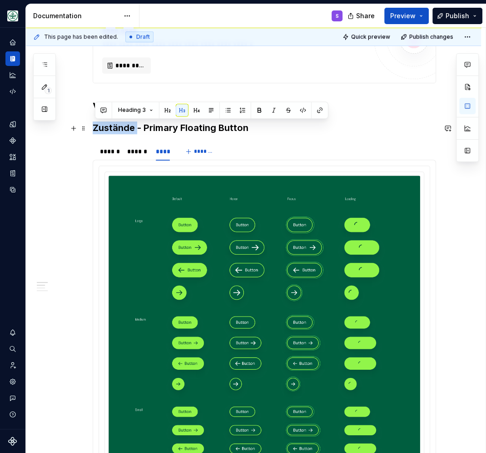
click at [123, 125] on h3 "Zustände - Primary Floating Button" at bounding box center [264, 127] width 343 height 13
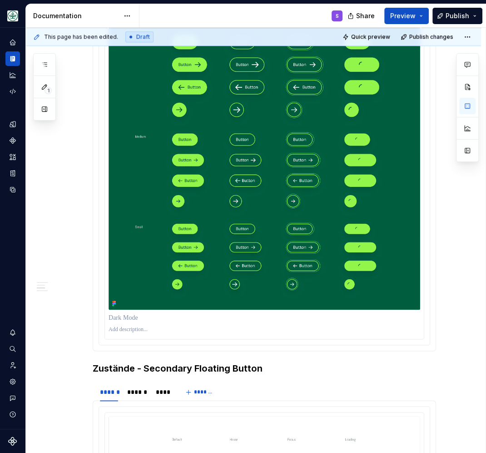
scroll to position [633, 0]
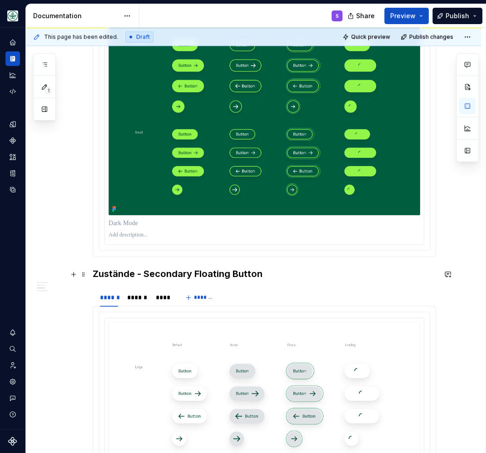
click at [127, 269] on h3 "Zustände - Secondary Floating Button" at bounding box center [264, 273] width 343 height 13
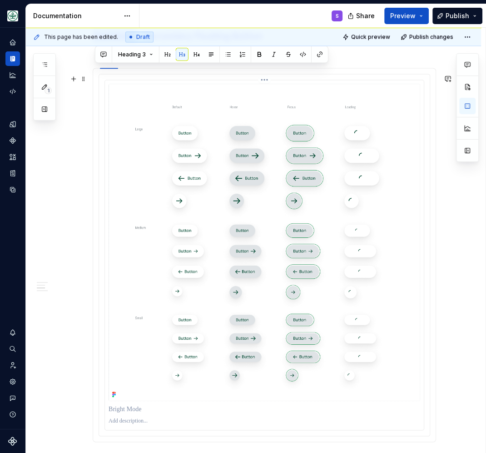
scroll to position [831, 0]
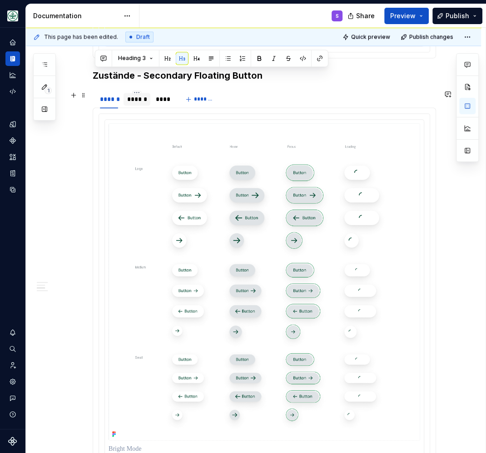
click at [135, 101] on div "******" at bounding box center [137, 99] width 20 height 9
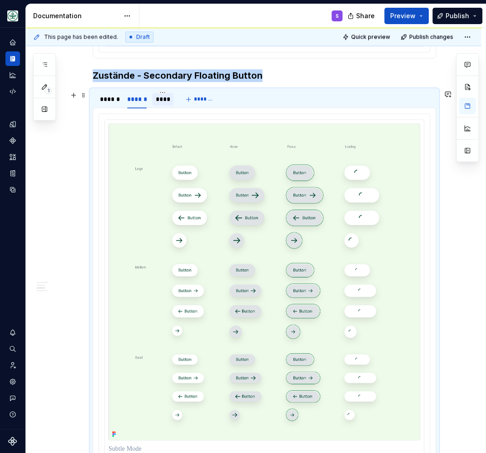
click at [169, 102] on div "****" at bounding box center [163, 99] width 15 height 9
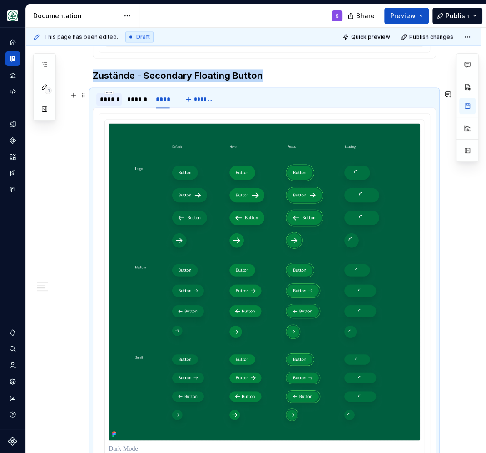
click at [118, 99] on div "******" at bounding box center [109, 99] width 18 height 9
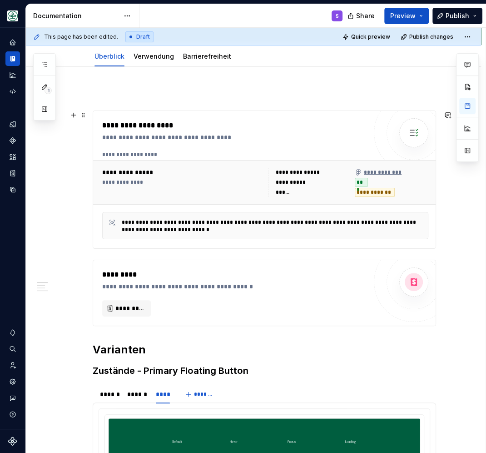
scroll to position [0, 0]
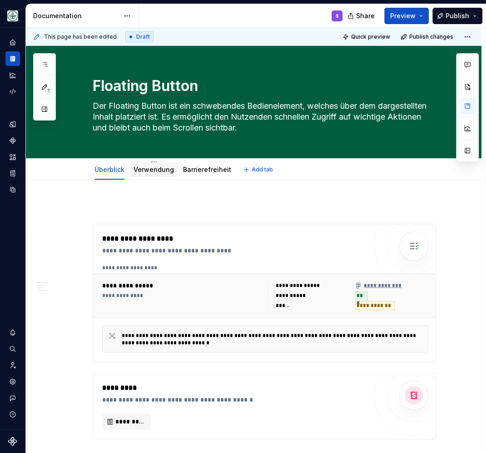
click at [155, 168] on link "Verwendung" at bounding box center [154, 169] width 40 height 8
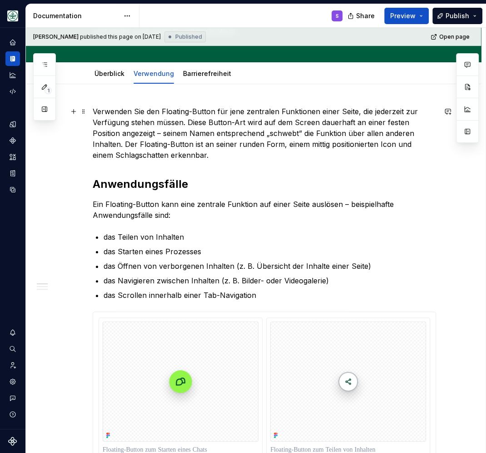
scroll to position [119, 0]
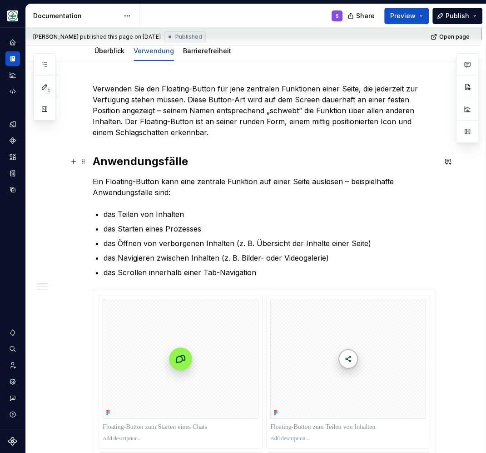
click at [140, 163] on h2 "Anwendungsfälle" at bounding box center [264, 161] width 343 height 15
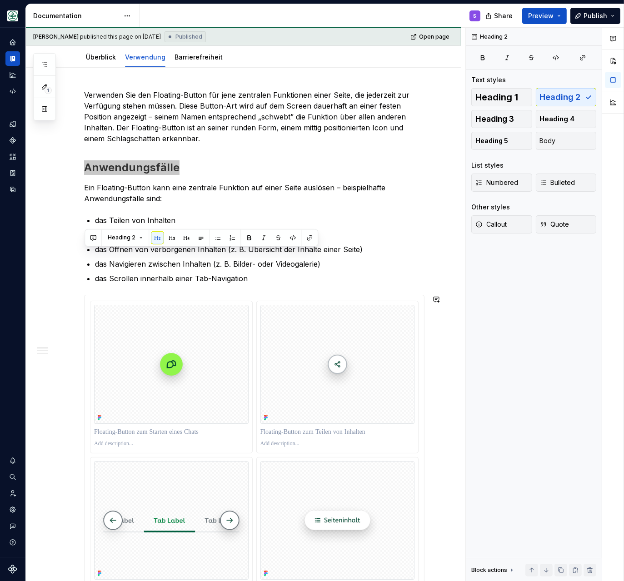
scroll to position [0, 0]
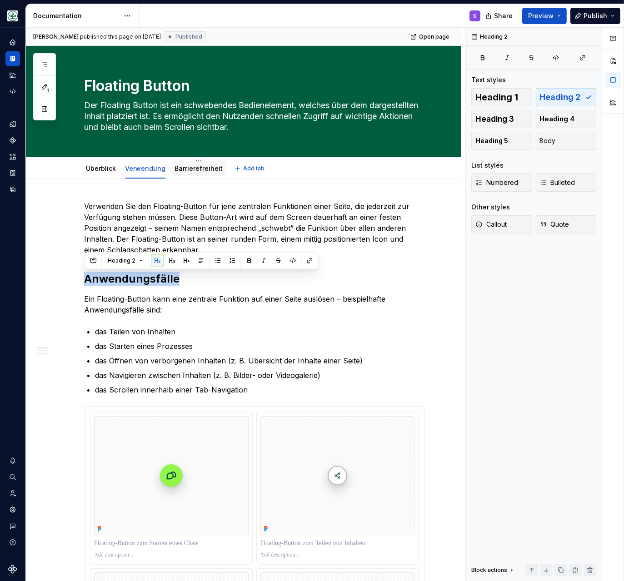
click at [199, 171] on link "Barrierefreiheit" at bounding box center [198, 168] width 48 height 8
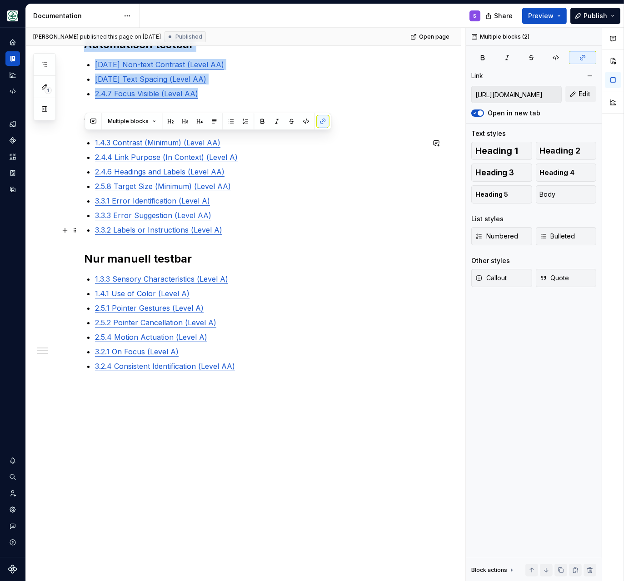
scroll to position [234, 0]
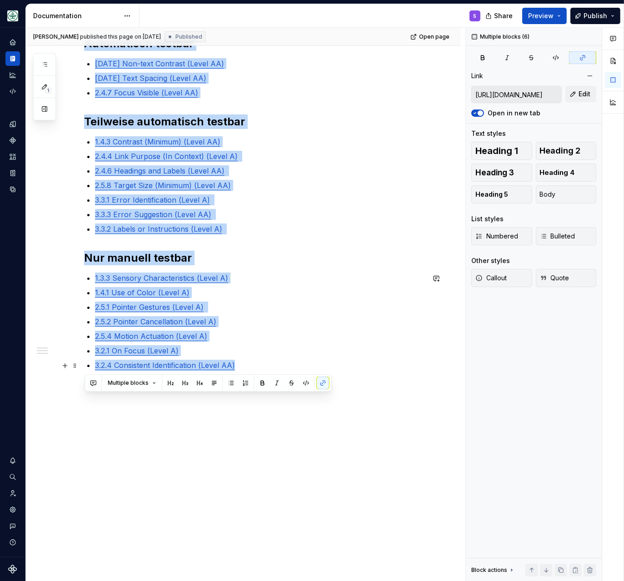
drag, startPoint x: 85, startPoint y: 277, endPoint x: 239, endPoint y: 368, distance: 179.1
click at [239, 368] on div "@BEN bitte noch DEV Checklist ergänzen, aktuell nur auf Basis Design Ticket, DE…" at bounding box center [254, 187] width 340 height 443
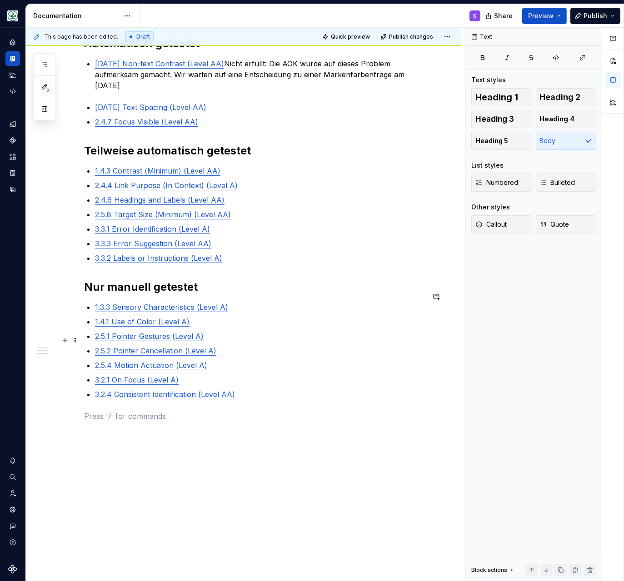
scroll to position [117, 0]
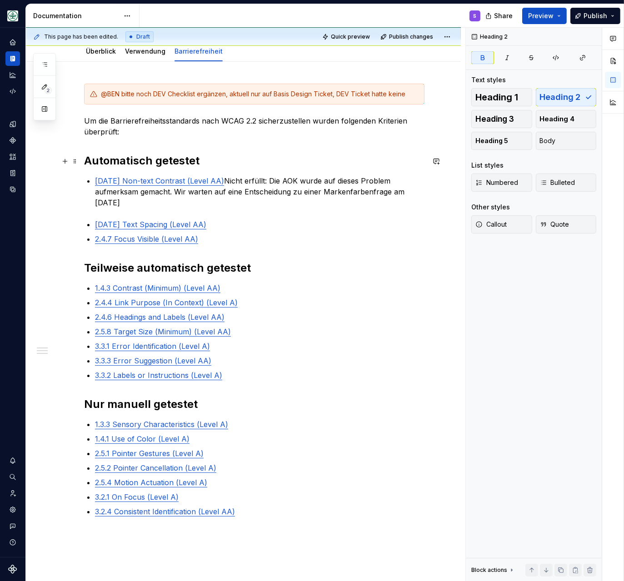
click at [169, 161] on strong "Automatisch getestet" at bounding box center [141, 160] width 115 height 13
click at [378, 297] on p "2.4.4 Link Purpose (In Context) (Level A)" at bounding box center [259, 302] width 329 height 11
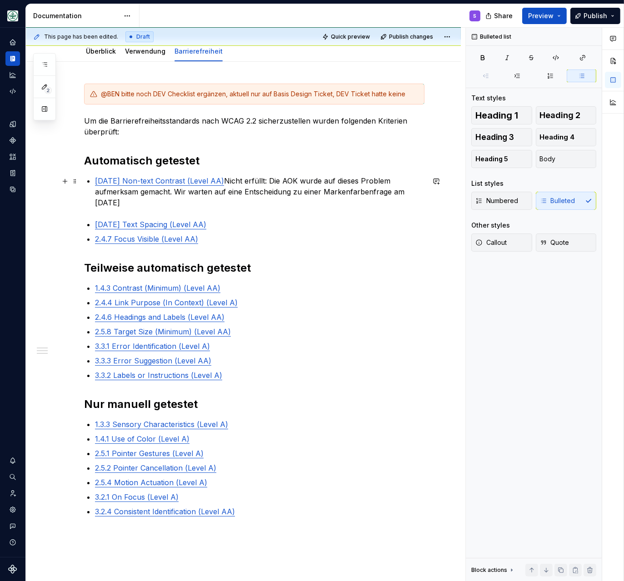
scroll to position [0, 0]
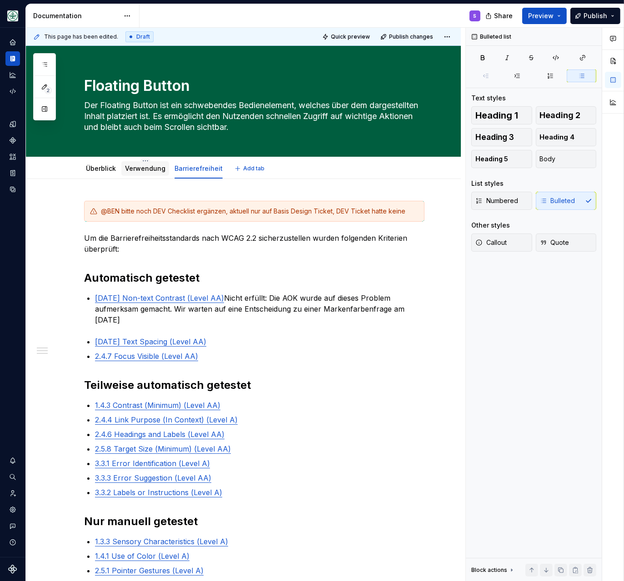
click at [150, 167] on link "Verwendung" at bounding box center [145, 168] width 40 height 8
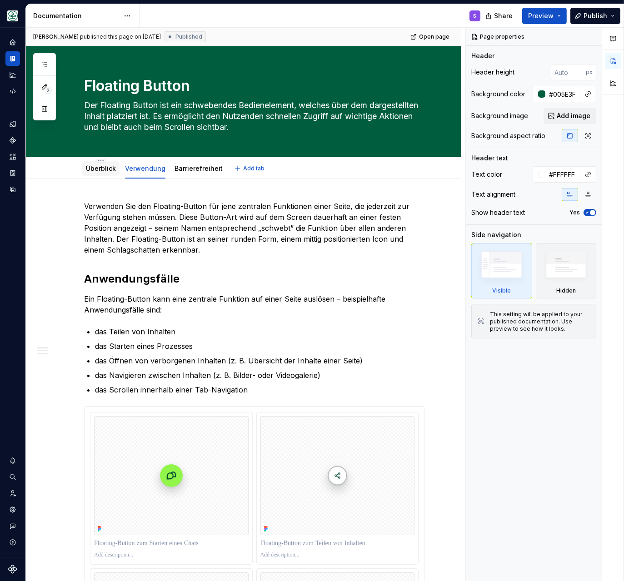
click at [100, 174] on div "Überblick" at bounding box center [100, 168] width 37 height 15
click at [109, 170] on link "Überblick" at bounding box center [101, 168] width 30 height 8
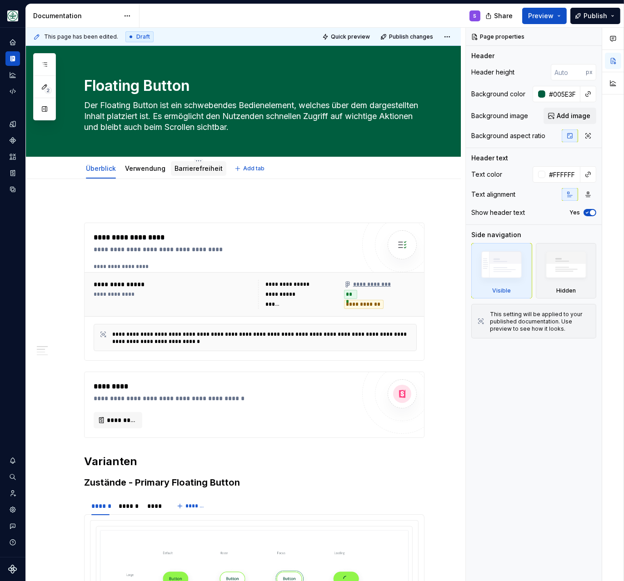
click at [200, 169] on link "Barrierefreiheit" at bounding box center [198, 168] width 48 height 8
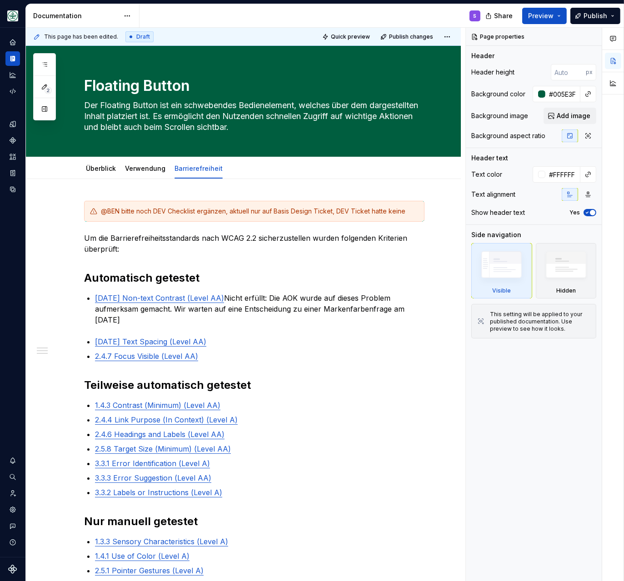
drag, startPoint x: 120, startPoint y: 193, endPoint x: 182, endPoint y: 182, distance: 62.7
click at [120, 194] on div "This page has been edited. Draft Quick preview Publish changes Floating Button …" at bounding box center [245, 305] width 439 height 554
click at [100, 167] on link "Überblick" at bounding box center [101, 168] width 30 height 8
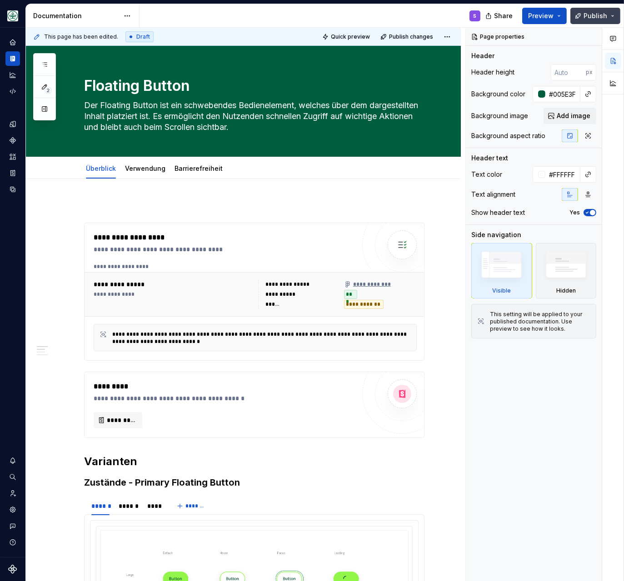
click at [570, 15] on span "Publish" at bounding box center [595, 15] width 24 height 9
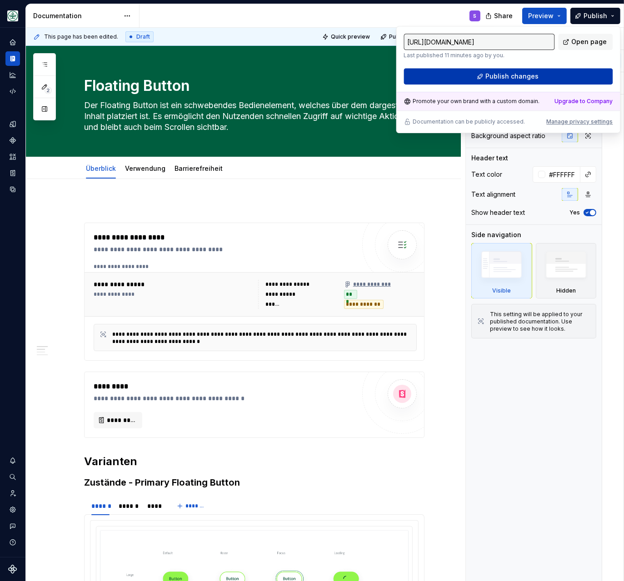
click at [552, 75] on button "Publish changes" at bounding box center [507, 76] width 209 height 16
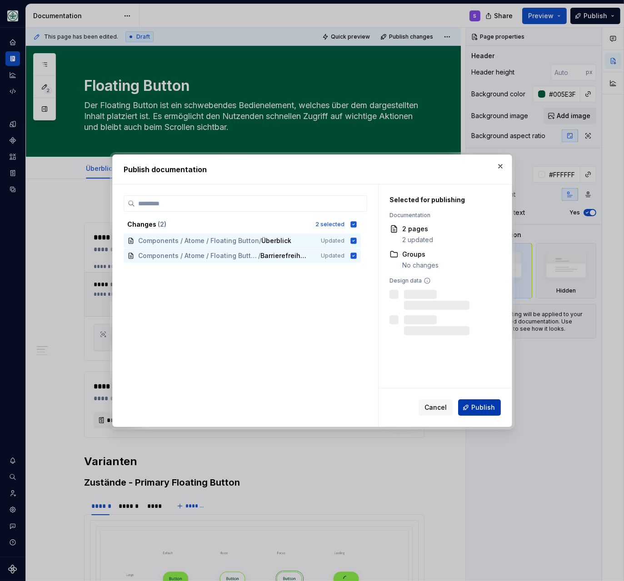
click at [479, 410] on span "Publish" at bounding box center [483, 407] width 24 height 9
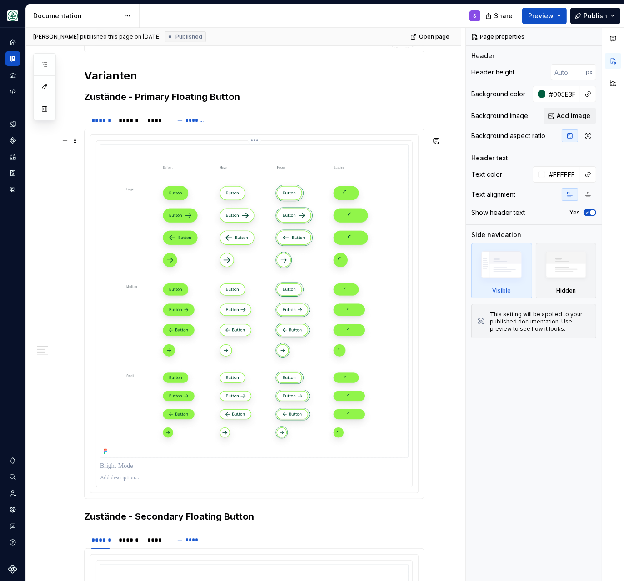
scroll to position [430, 0]
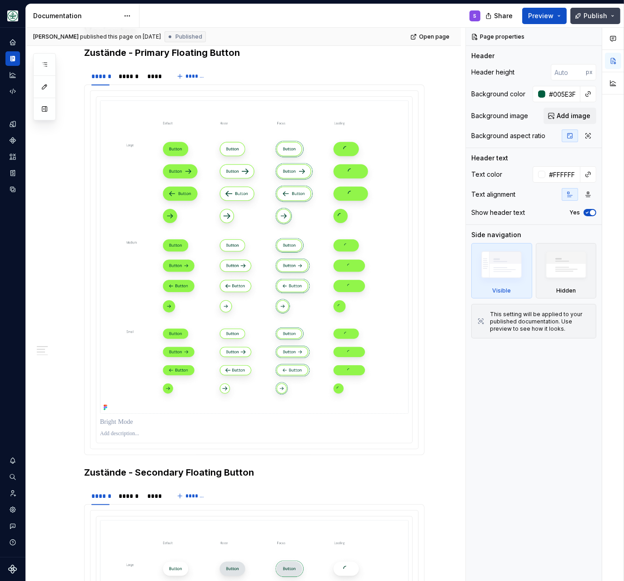
click at [570, 12] on span "Publish" at bounding box center [595, 15] width 24 height 9
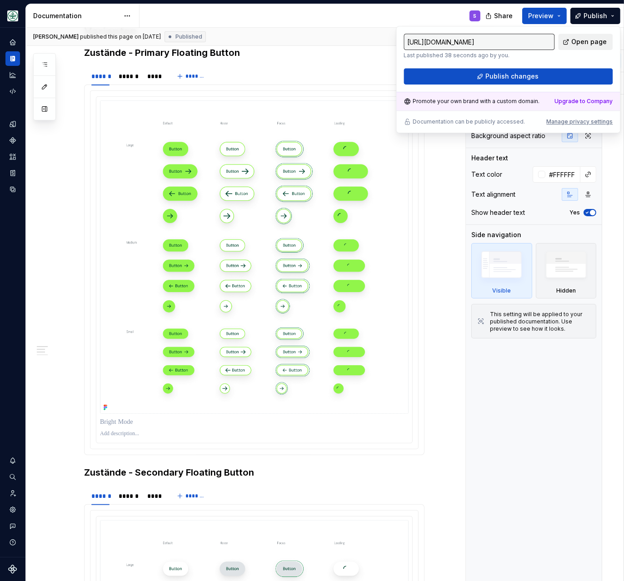
click at [570, 40] on span "Open page" at bounding box center [588, 41] width 35 height 9
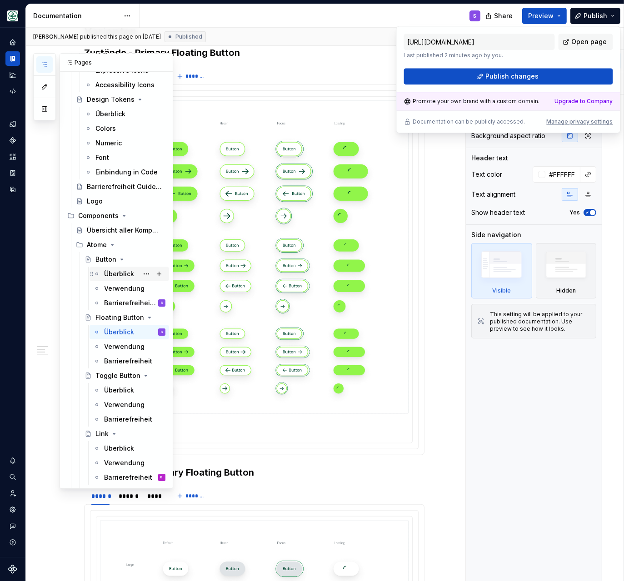
scroll to position [156, 0]
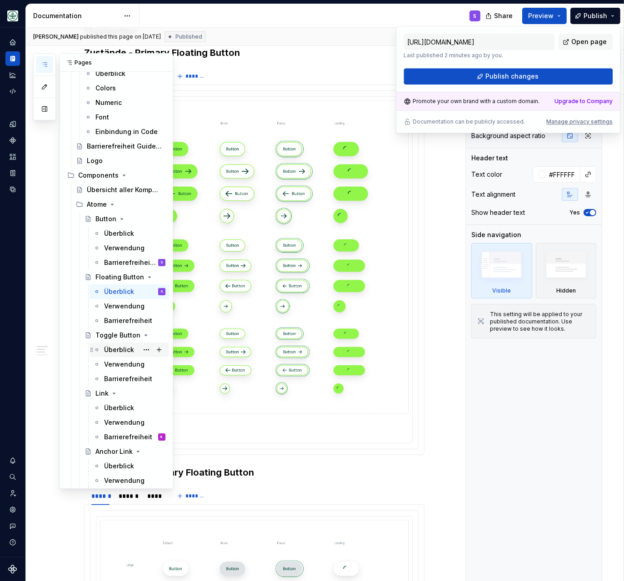
click at [121, 347] on div "Überblick" at bounding box center [119, 349] width 30 height 9
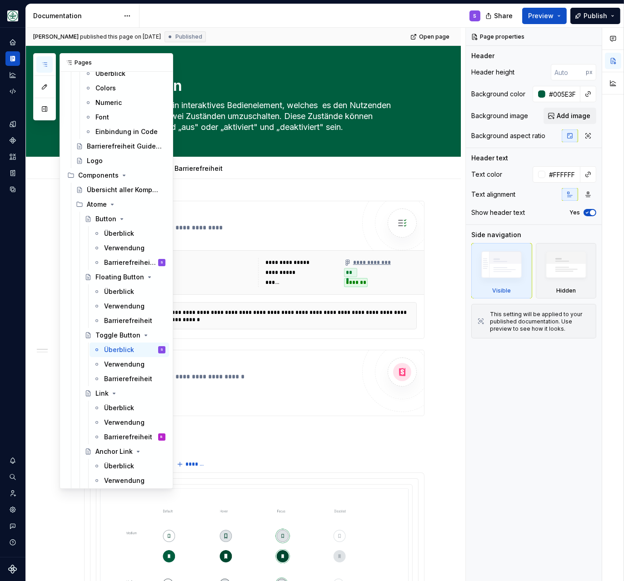
scroll to position [156, 0]
click at [42, 63] on icon "button" at bounding box center [44, 64] width 7 height 7
click at [117, 294] on div "Überblick" at bounding box center [119, 291] width 30 height 9
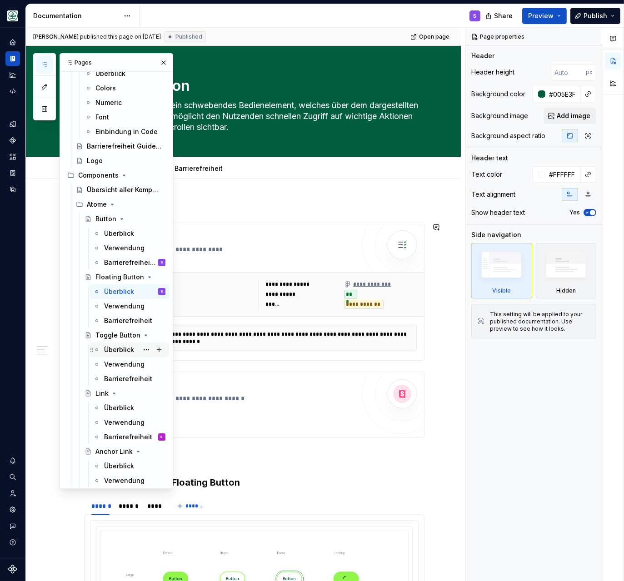
click at [117, 348] on div "Überblick" at bounding box center [119, 349] width 30 height 9
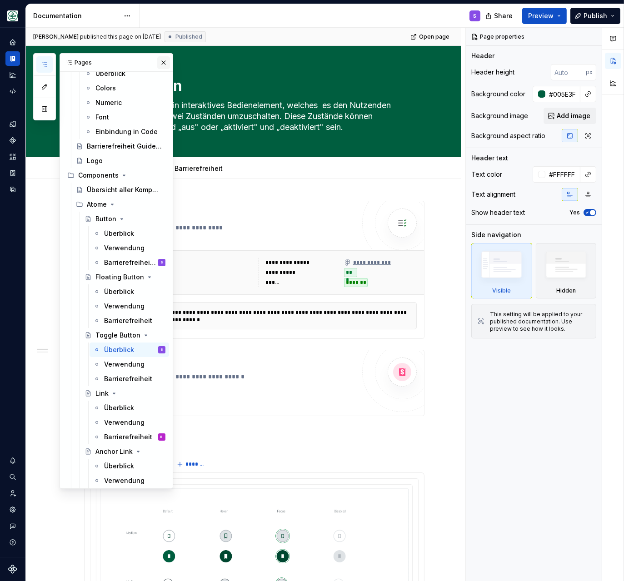
click at [164, 62] on button "button" at bounding box center [163, 62] width 13 height 13
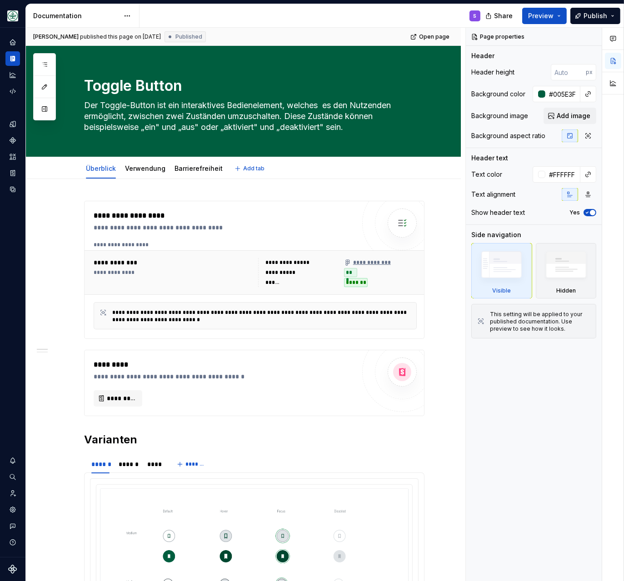
type textarea "*"
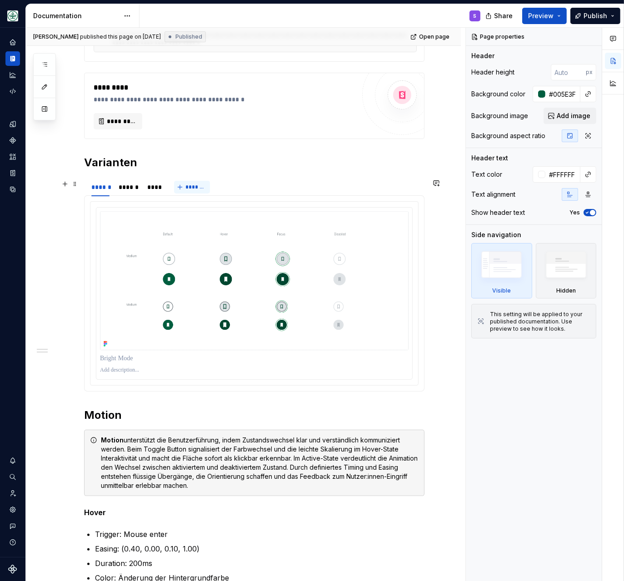
scroll to position [313, 0]
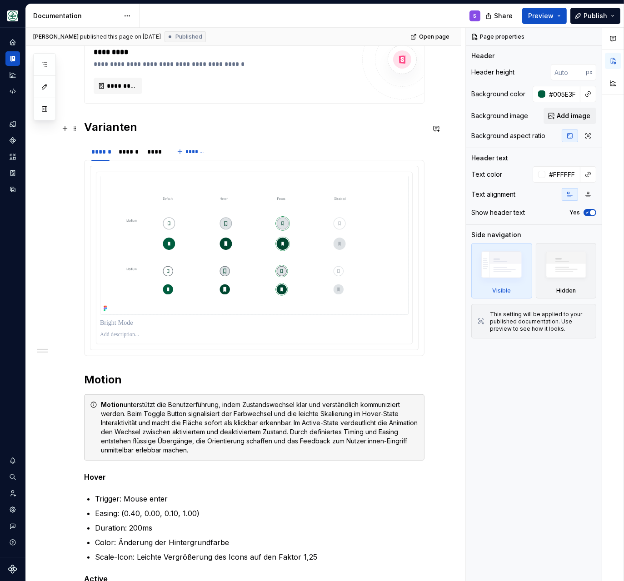
click at [135, 126] on h2 "Varianten" at bounding box center [254, 127] width 340 height 15
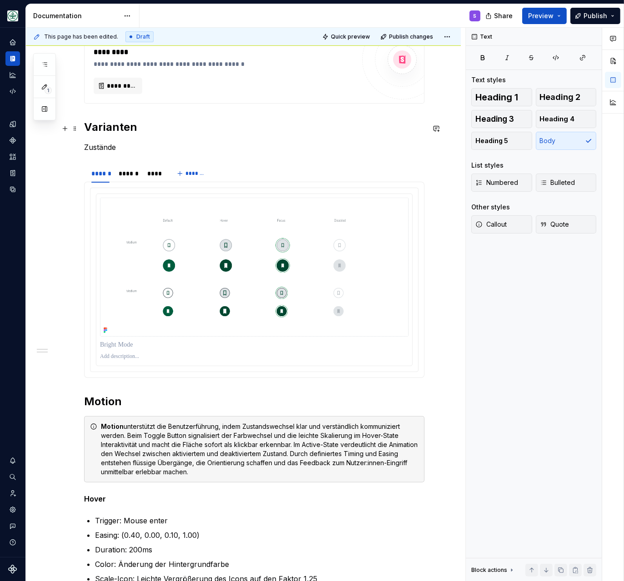
click at [94, 125] on h2 "Varianten" at bounding box center [254, 127] width 340 height 15
click at [95, 124] on h2 "Varianten" at bounding box center [254, 127] width 340 height 15
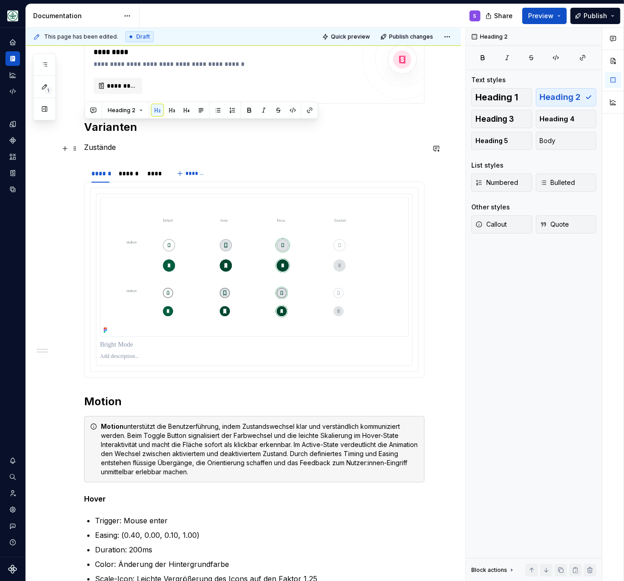
click at [101, 152] on p "Zustände" at bounding box center [254, 147] width 340 height 11
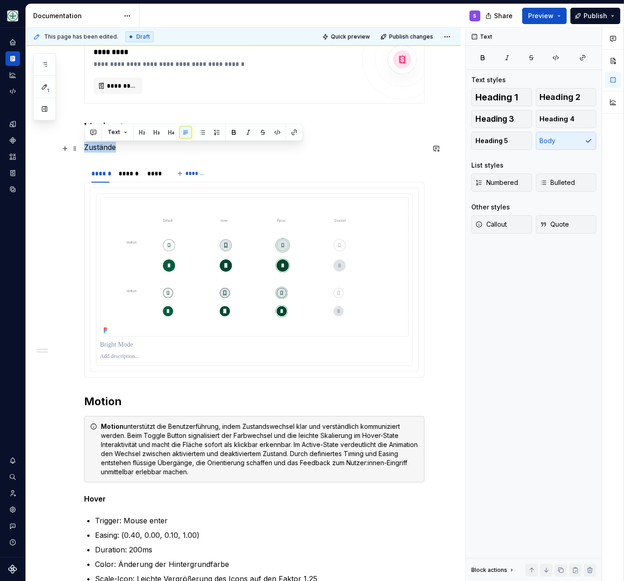
click at [101, 152] on p "Zustände" at bounding box center [254, 147] width 340 height 11
click at [154, 129] on button "button" at bounding box center [156, 132] width 13 height 13
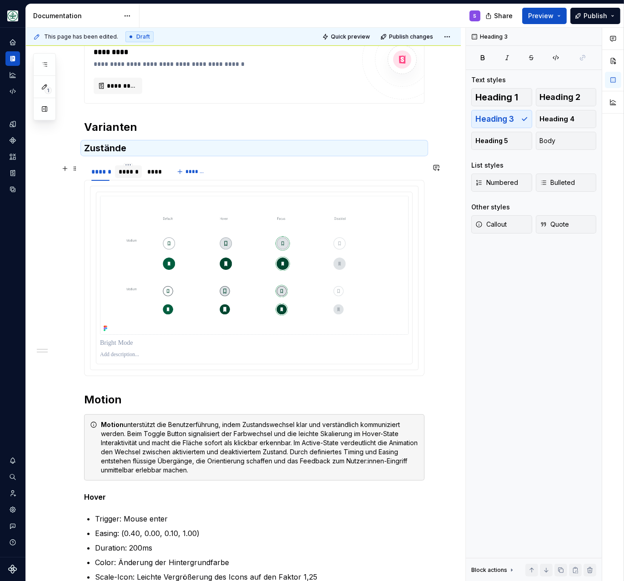
drag, startPoint x: 133, startPoint y: 173, endPoint x: 142, endPoint y: 173, distance: 9.1
click at [134, 173] on div "******" at bounding box center [129, 171] width 20 height 9
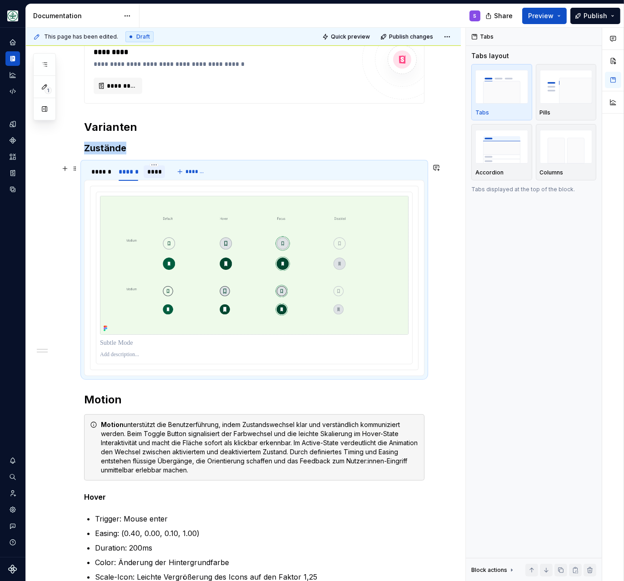
click at [152, 174] on div "****" at bounding box center [154, 171] width 15 height 9
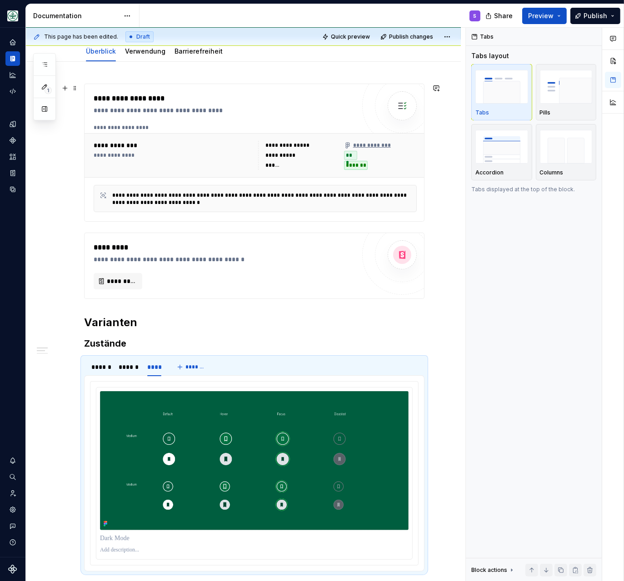
scroll to position [0, 0]
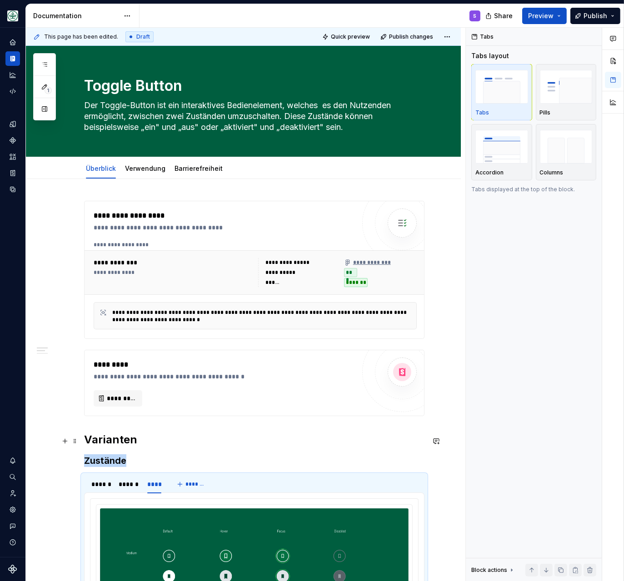
click at [105, 445] on h2 "Varianten" at bounding box center [254, 440] width 340 height 15
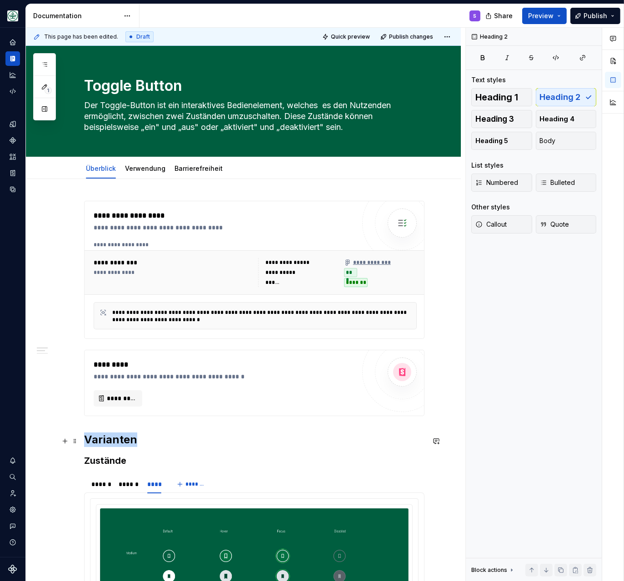
click at [105, 445] on h2 "Varianten" at bounding box center [254, 440] width 340 height 15
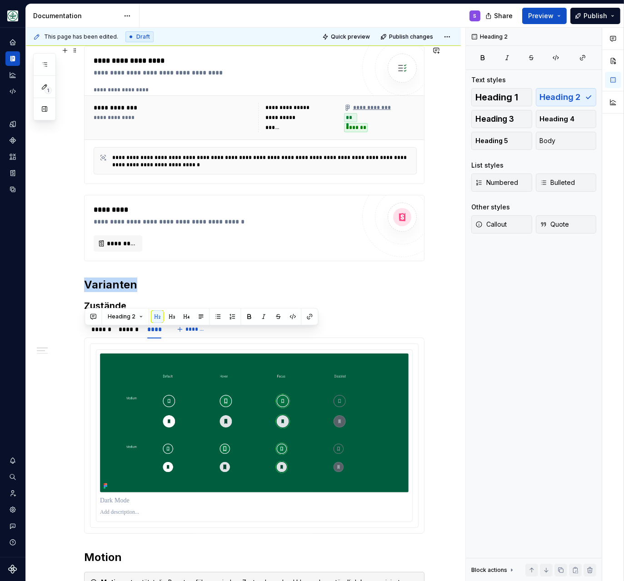
scroll to position [156, 0]
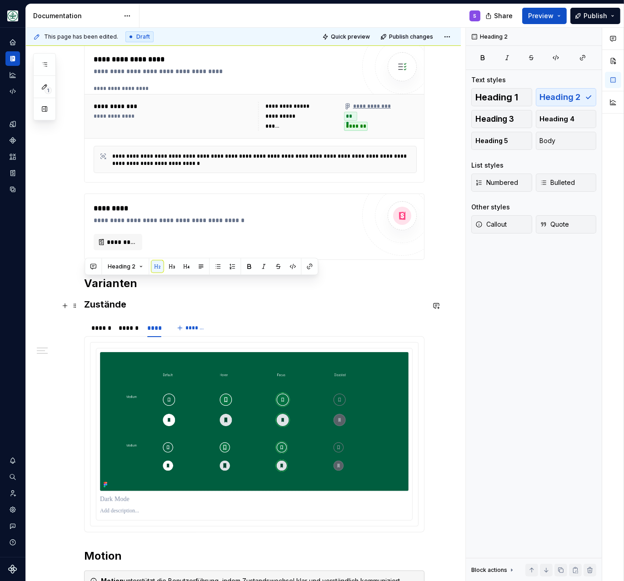
click at [98, 306] on h3 "Zustände" at bounding box center [254, 304] width 340 height 13
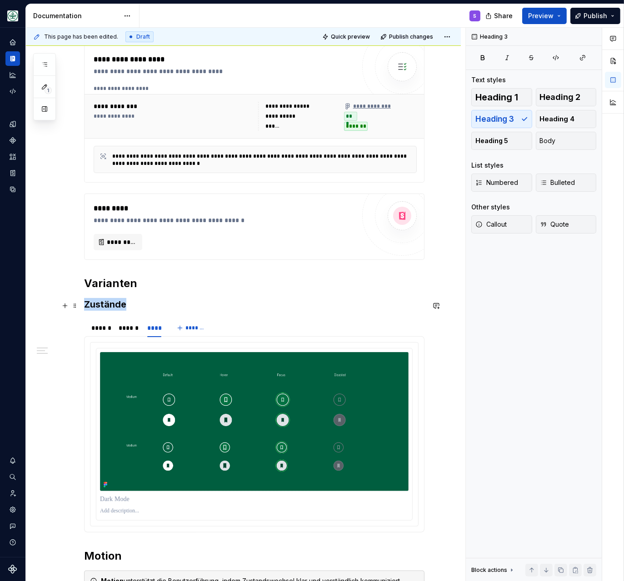
click at [98, 306] on h3 "Zustände" at bounding box center [254, 304] width 340 height 13
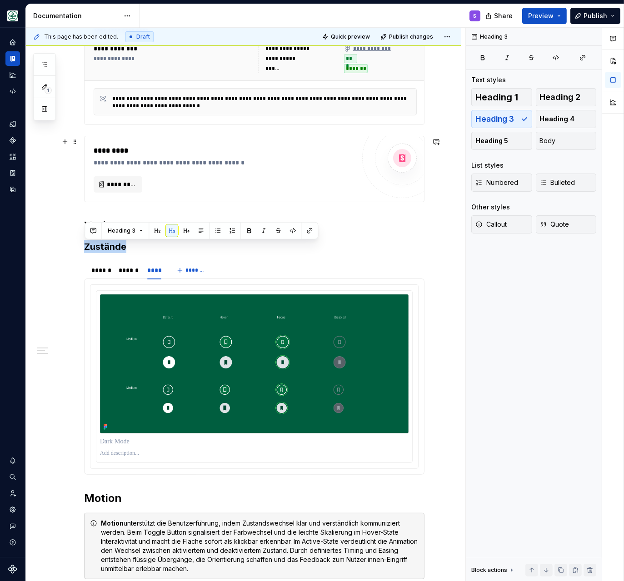
scroll to position [0, 0]
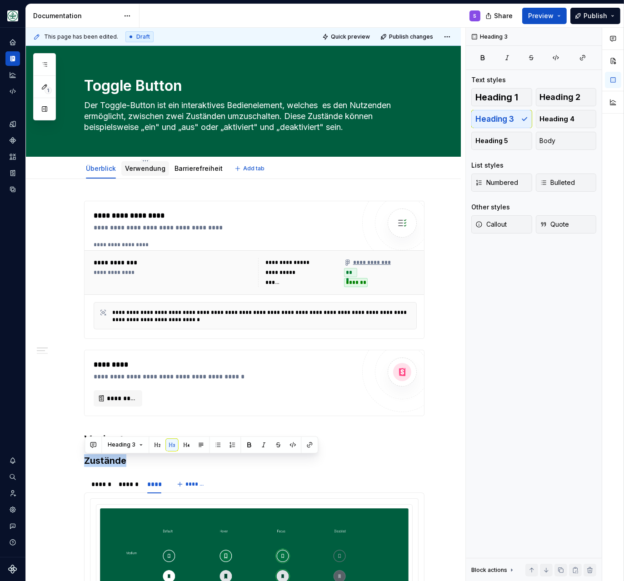
click at [149, 165] on link "Verwendung" at bounding box center [145, 168] width 40 height 8
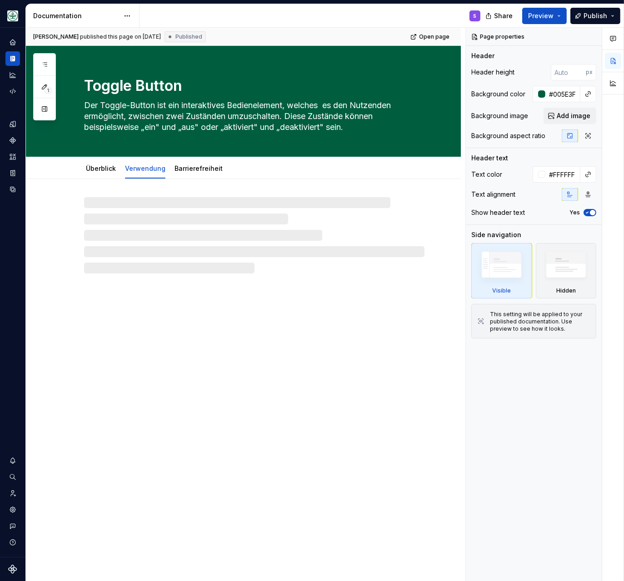
type textarea "*"
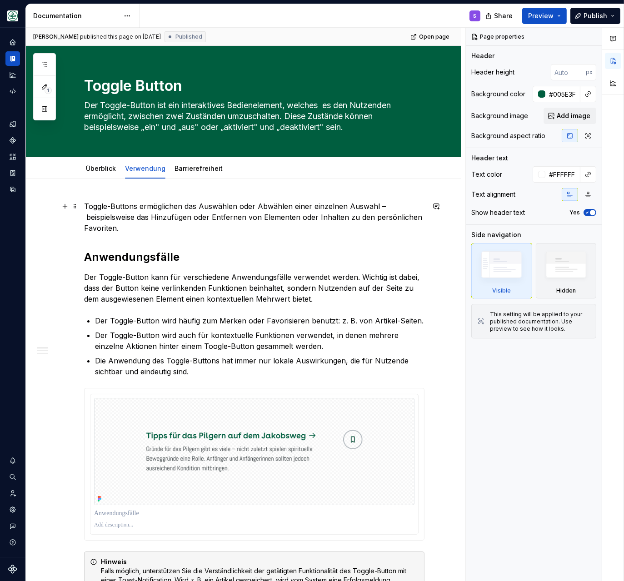
click at [89, 219] on p "Toggle-Buttons ermöglichen das Auswählen oder Abwählen einer einzelnen Auswahl …" at bounding box center [254, 217] width 340 height 33
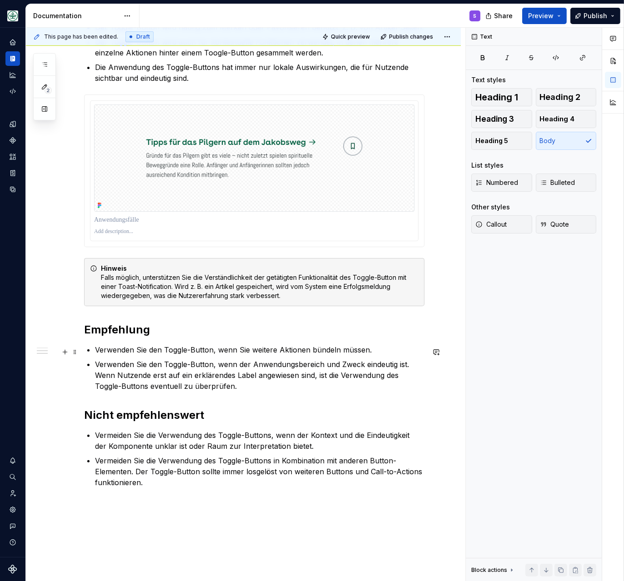
scroll to position [270, 0]
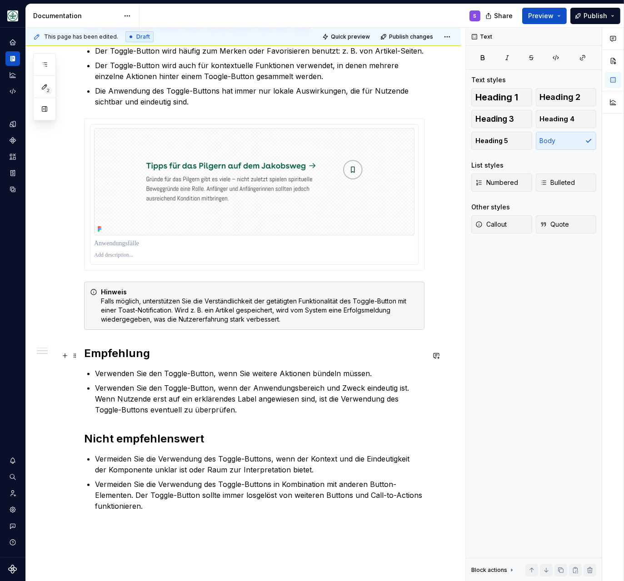
click at [129, 358] on h2 "Empfehlung" at bounding box center [254, 353] width 340 height 15
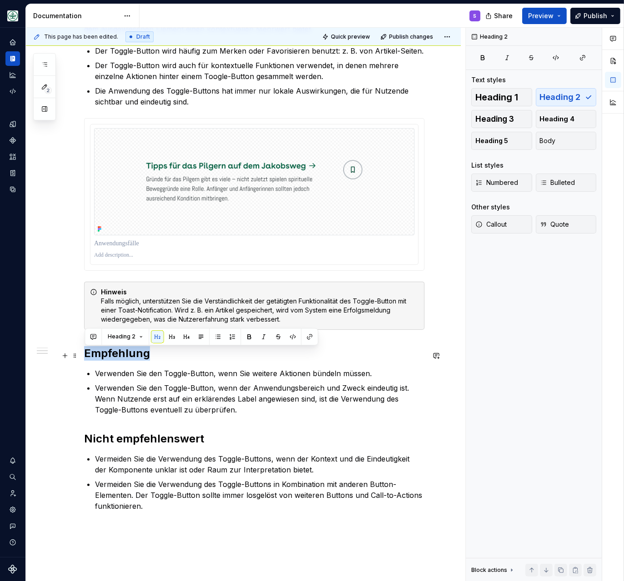
drag, startPoint x: 129, startPoint y: 358, endPoint x: 128, endPoint y: 383, distance: 25.9
click at [128, 358] on h2 "Empfehlung" at bounding box center [254, 353] width 340 height 15
click at [134, 445] on h2 "Nicht empfehlenswert" at bounding box center [254, 439] width 340 height 15
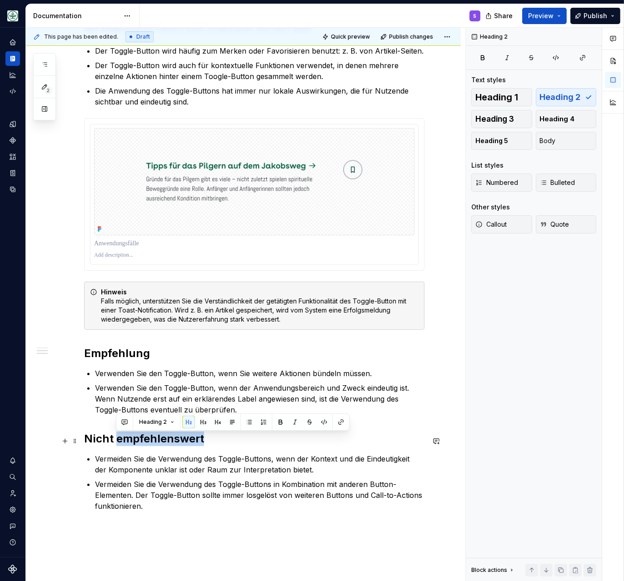
click at [134, 445] on h2 "Nicht empfehlenswert" at bounding box center [254, 439] width 340 height 15
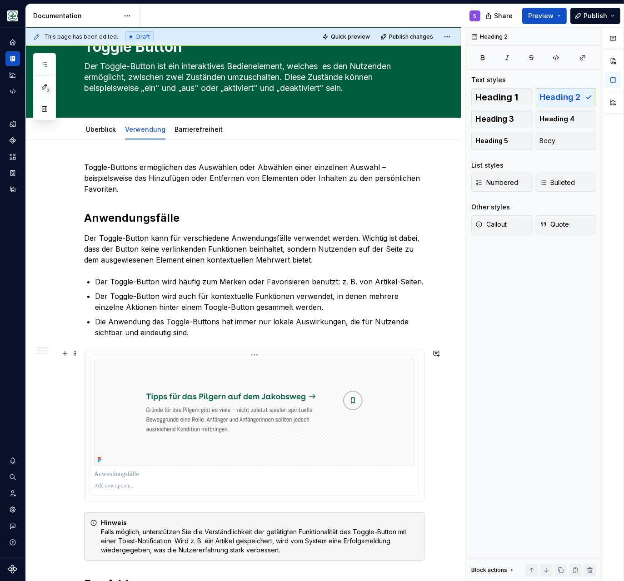
scroll to position [0, 0]
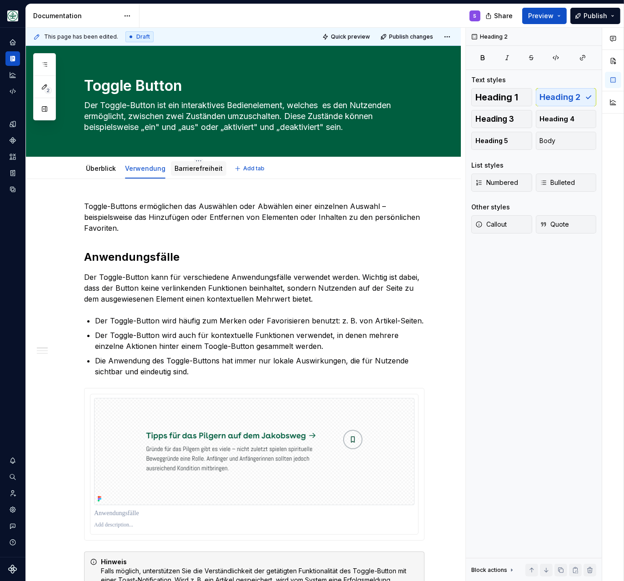
click at [196, 169] on link "Barrierefreiheit" at bounding box center [198, 168] width 48 height 8
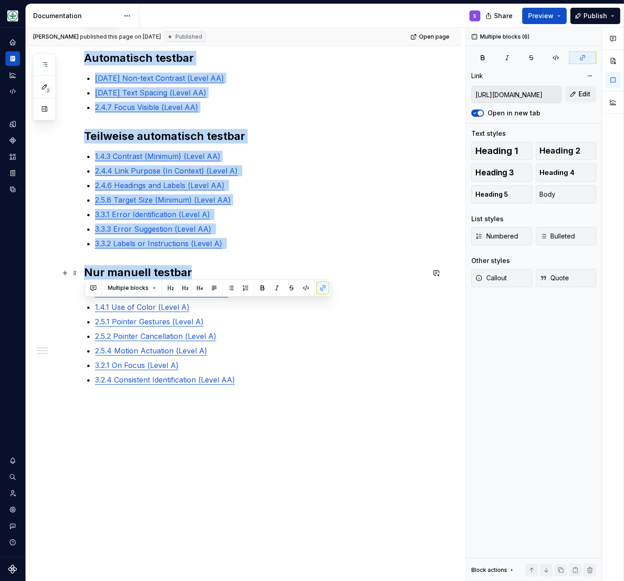
scroll to position [232, 0]
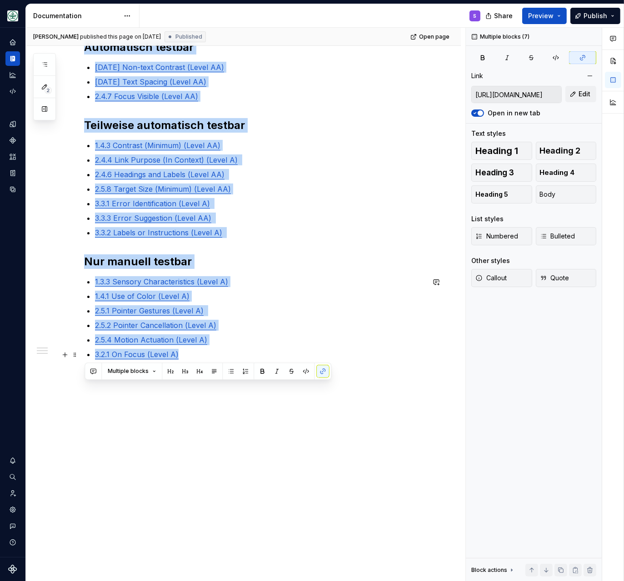
drag, startPoint x: 87, startPoint y: 241, endPoint x: 254, endPoint y: 359, distance: 205.4
click at [254, 359] on div "@BEN bitte noch DEV Checklist ergänzen, aktuell nur auf Basis Design Ticket, DE…" at bounding box center [254, 183] width 340 height 426
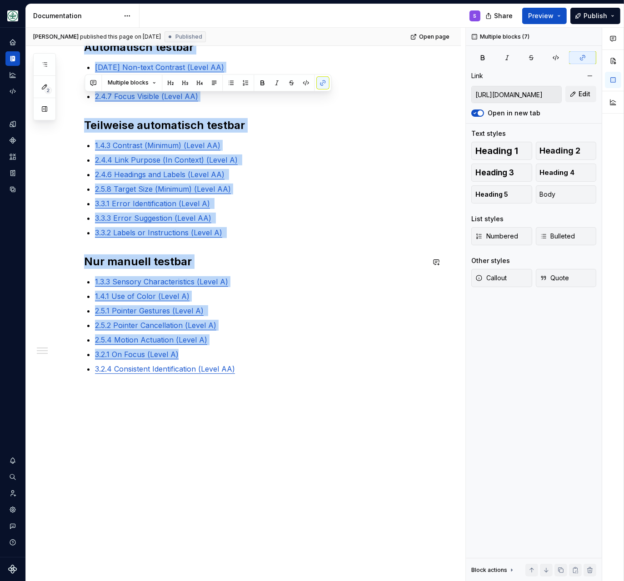
scroll to position [75, 0]
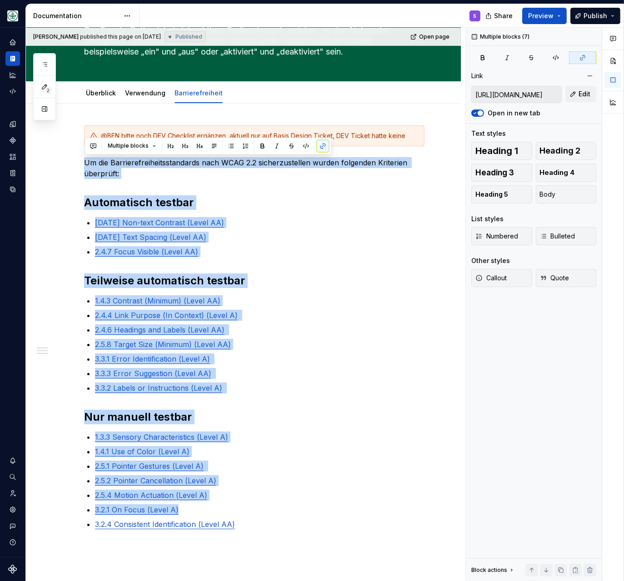
type textarea "*"
click at [239, 190] on div "@BEN bitte noch DEV Checklist ergänzen, aktuell nur auf Basis Design Ticket, DE…" at bounding box center [254, 338] width 340 height 426
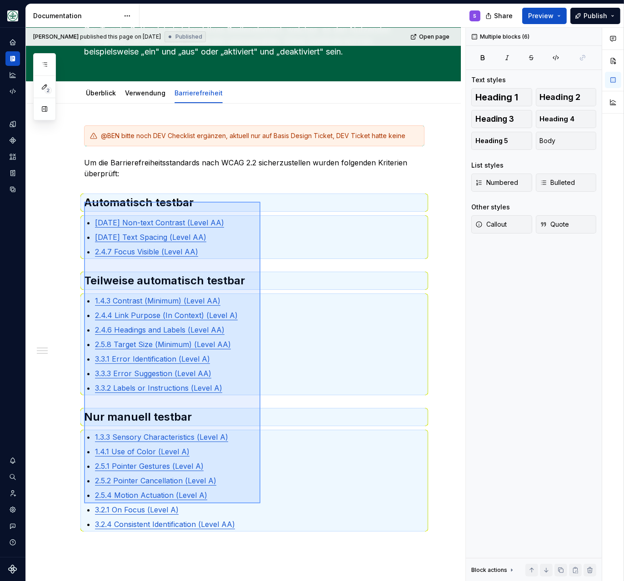
drag, startPoint x: 84, startPoint y: 202, endPoint x: 260, endPoint y: 508, distance: 353.0
click at [260, 506] on div "Sandra published this page on September 9, 2025 Published Open page Toggle Butt…" at bounding box center [245, 305] width 439 height 554
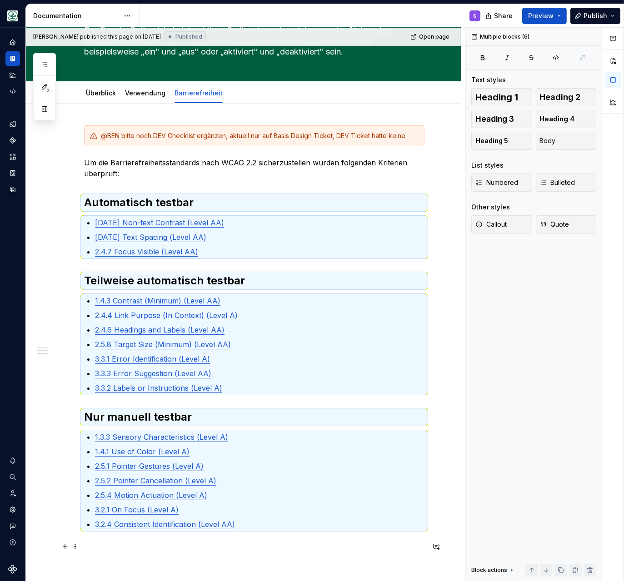
drag, startPoint x: 244, startPoint y: 550, endPoint x: 224, endPoint y: 478, distance: 75.6
click at [244, 506] on div "@BEN bitte noch DEV Checklist ergänzen, aktuell nur auf Basis Design Ticket, DE…" at bounding box center [243, 420] width 435 height 633
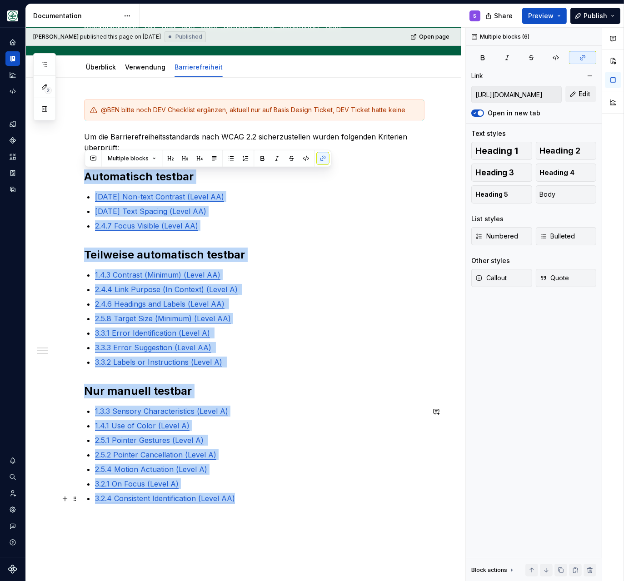
drag, startPoint x: 102, startPoint y: 181, endPoint x: 286, endPoint y: 499, distance: 367.8
click at [286, 499] on div "@BEN bitte noch DEV Checklist ergänzen, aktuell nur auf Basis Design Ticket, DE…" at bounding box center [254, 313] width 340 height 426
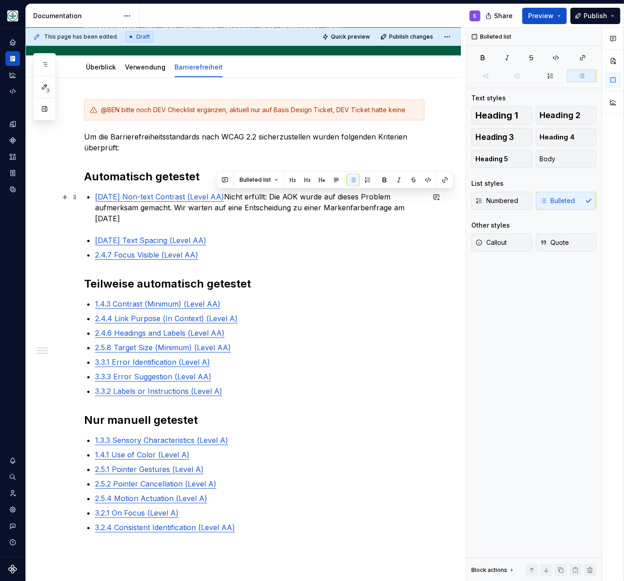
drag, startPoint x: 397, startPoint y: 209, endPoint x: 218, endPoint y: 199, distance: 179.8
click at [218, 199] on p "1.4.11 Non-text Contrast (Level AA) Nicht erfüllt: Die AOK wurde auf dieses Pro…" at bounding box center [259, 207] width 329 height 33
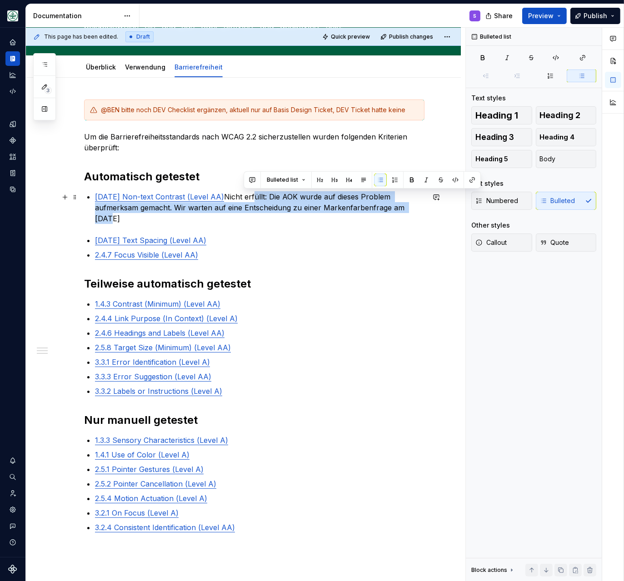
drag, startPoint x: 242, startPoint y: 199, endPoint x: 369, endPoint y: 211, distance: 127.7
click at [369, 211] on p "1.4.11 Non-text Contrast (Level AA) Nicht erfüllt: Die AOK wurde auf dieses Pro…" at bounding box center [259, 207] width 329 height 33
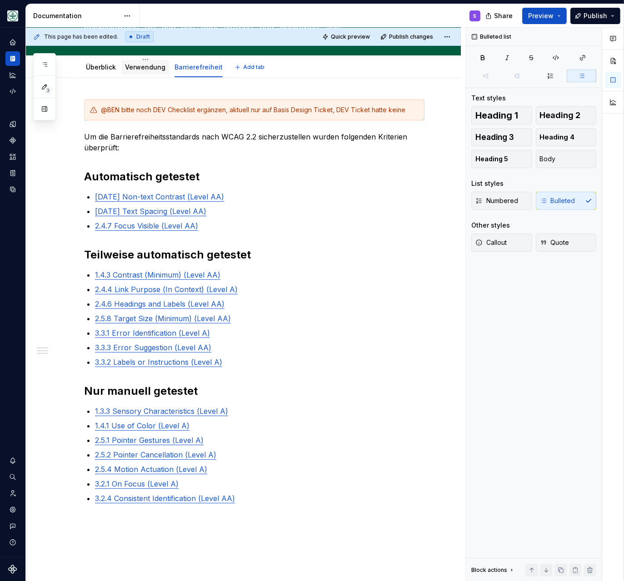
click at [149, 67] on link "Verwendung" at bounding box center [145, 67] width 40 height 8
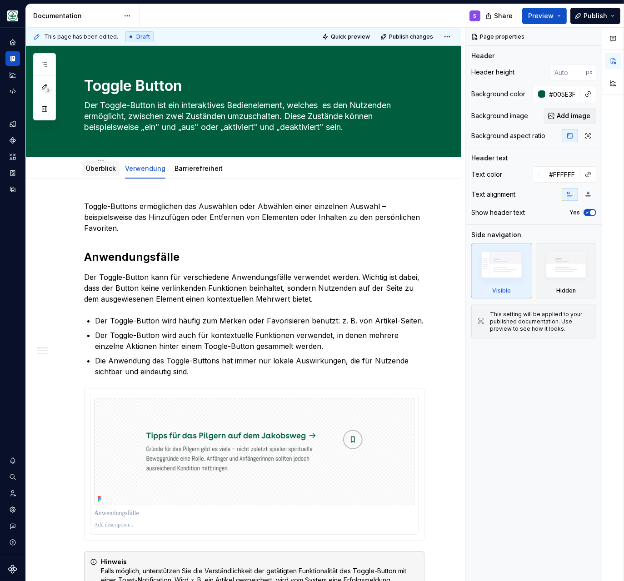
click at [103, 171] on link "Überblick" at bounding box center [101, 168] width 30 height 8
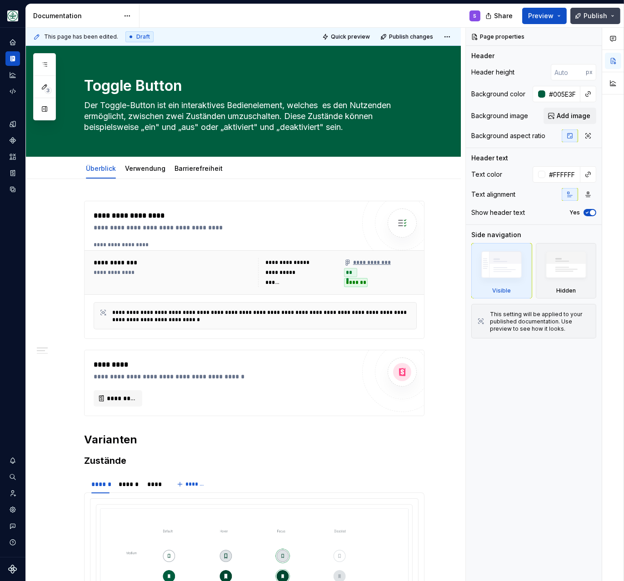
click at [570, 15] on span "Publish" at bounding box center [595, 15] width 24 height 9
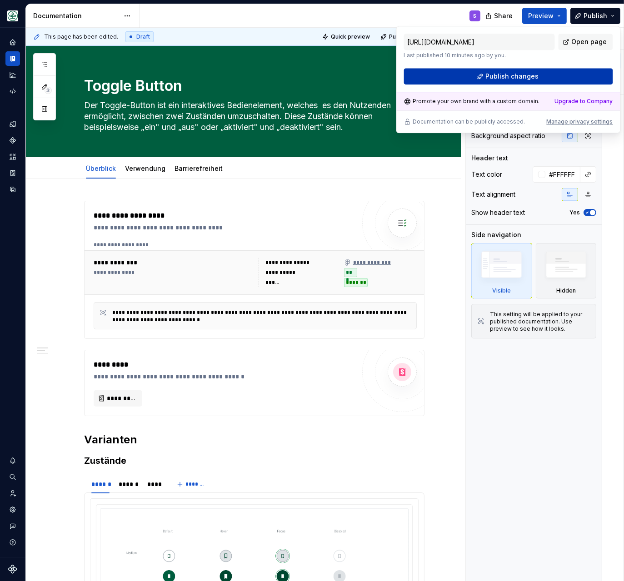
click at [508, 74] on span "Publish changes" at bounding box center [511, 76] width 53 height 9
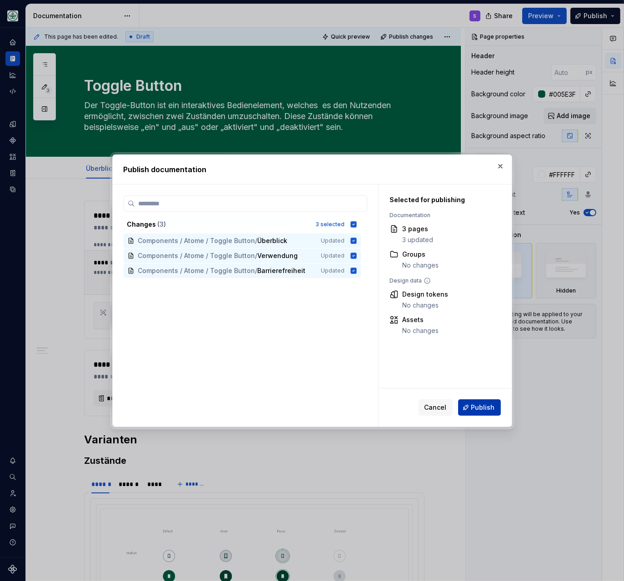
click at [474, 404] on span "Publish" at bounding box center [483, 407] width 24 height 9
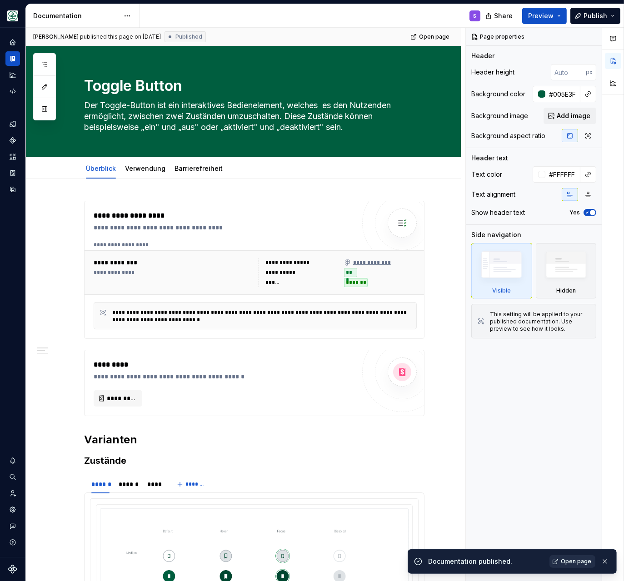
click at [570, 506] on span "Open page" at bounding box center [576, 561] width 30 height 7
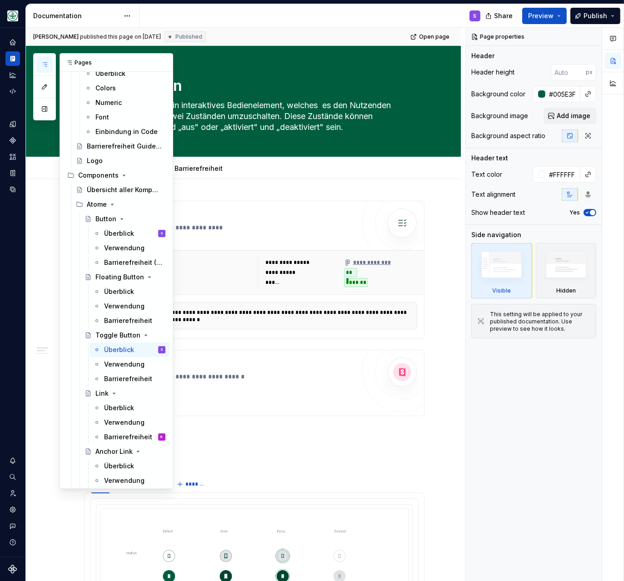
click at [39, 58] on button "button" at bounding box center [44, 64] width 16 height 16
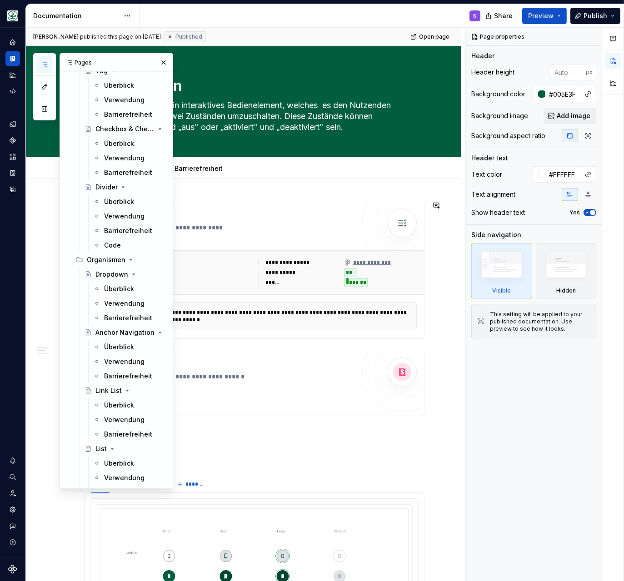
scroll to position [1211, 0]
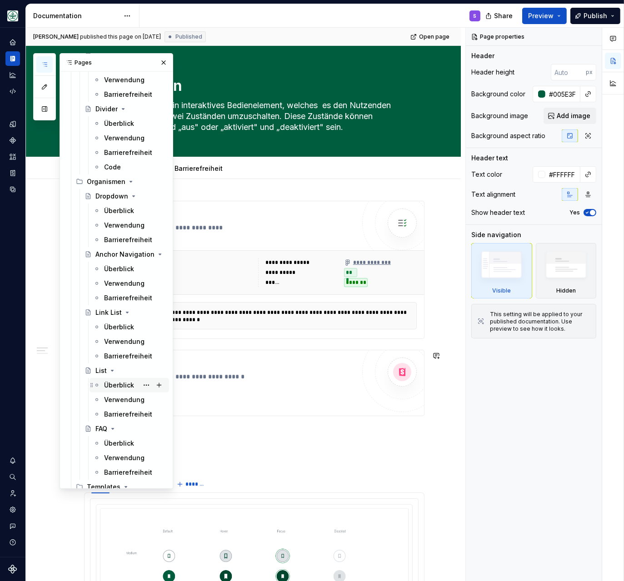
click at [117, 381] on div "Überblick" at bounding box center [134, 385] width 61 height 13
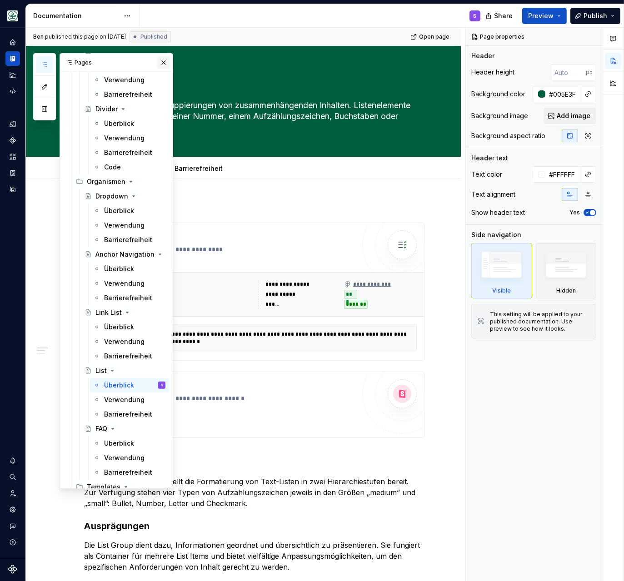
click at [164, 63] on button "button" at bounding box center [163, 62] width 13 height 13
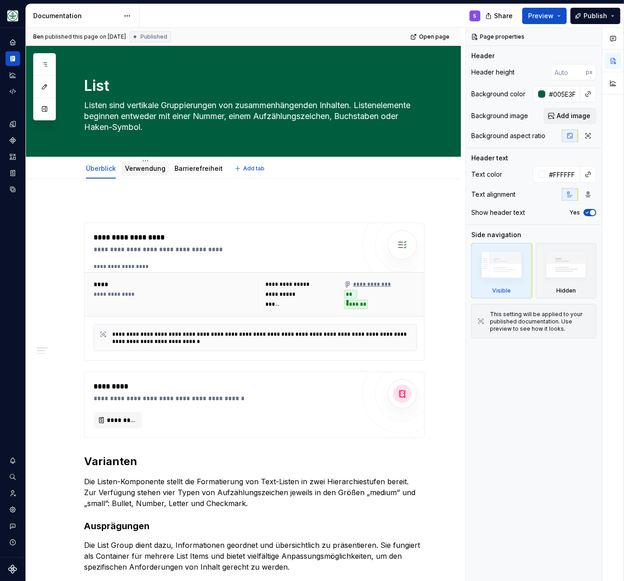
click at [142, 168] on link "Verwendung" at bounding box center [145, 168] width 40 height 8
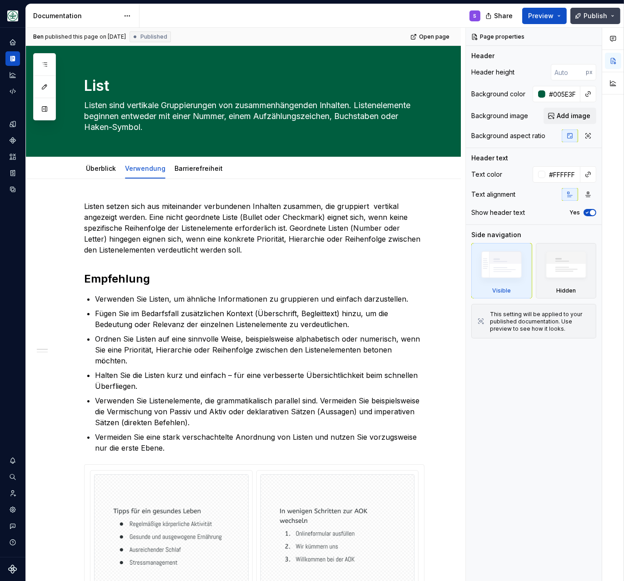
click at [570, 10] on button "Publish" at bounding box center [595, 16] width 50 height 16
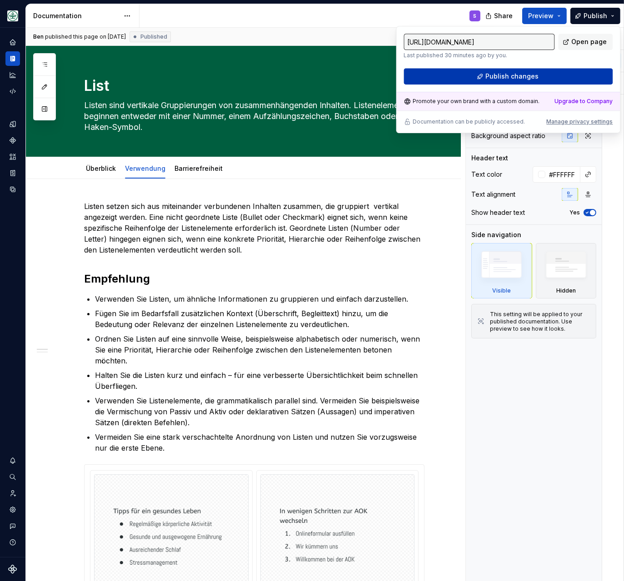
click at [504, 72] on span "Publish changes" at bounding box center [511, 76] width 53 height 9
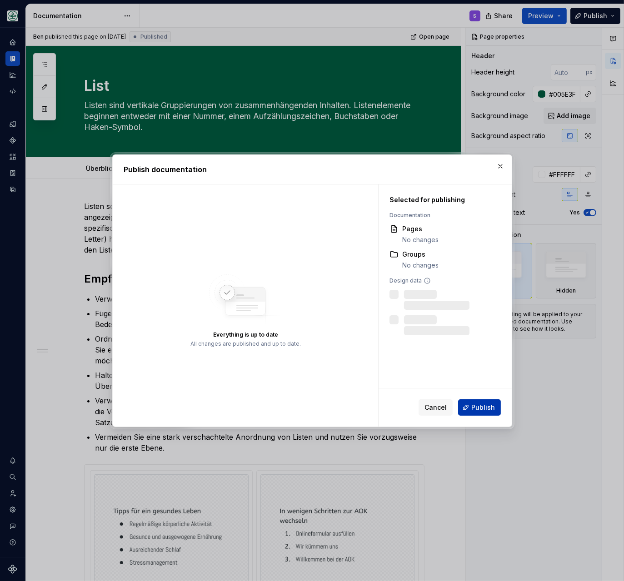
click at [471, 406] on button "Publish" at bounding box center [479, 407] width 43 height 16
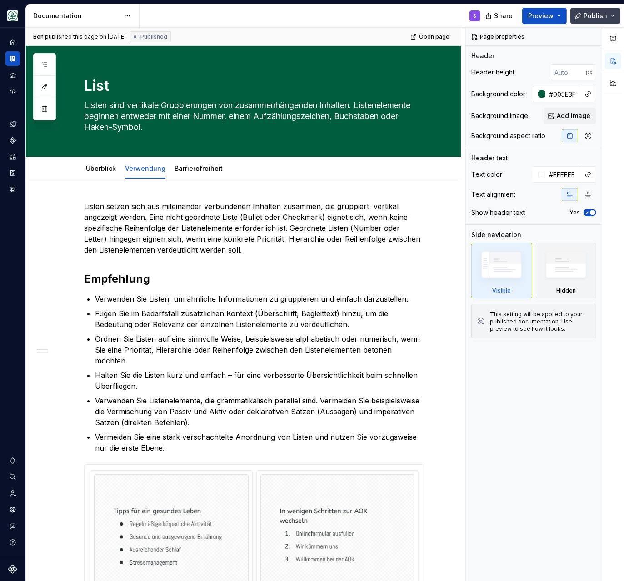
click at [570, 15] on button "Publish" at bounding box center [595, 16] width 50 height 16
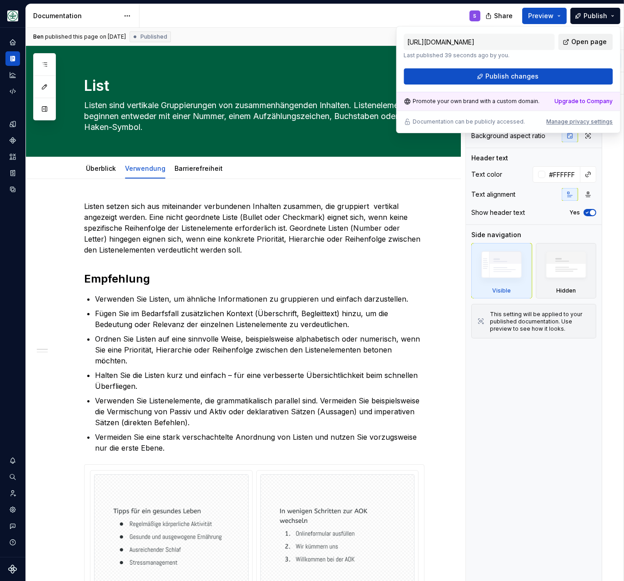
click at [570, 37] on link "Open page" at bounding box center [585, 42] width 55 height 16
type textarea "*"
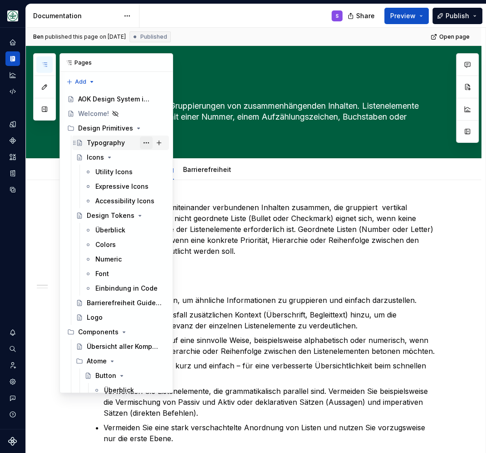
scroll to position [158, 0]
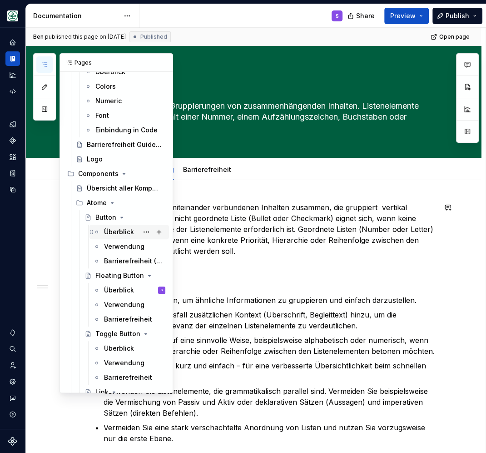
click at [114, 231] on div "Überblick" at bounding box center [119, 231] width 30 height 9
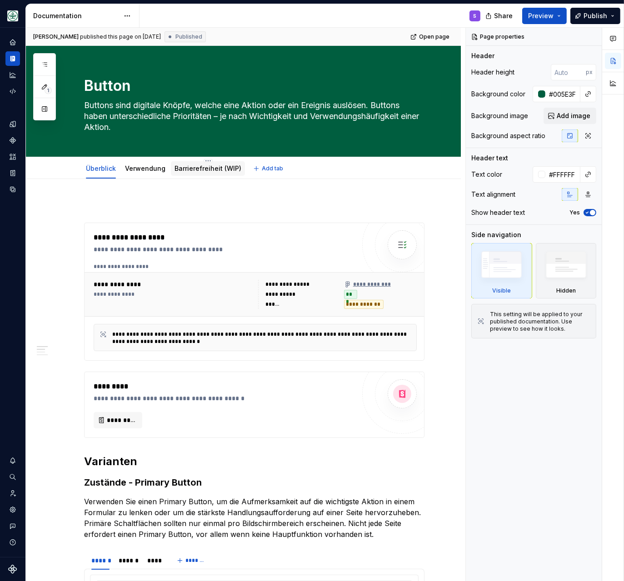
click at [221, 165] on link "Barrierefreiheit (WIP)" at bounding box center [207, 168] width 67 height 8
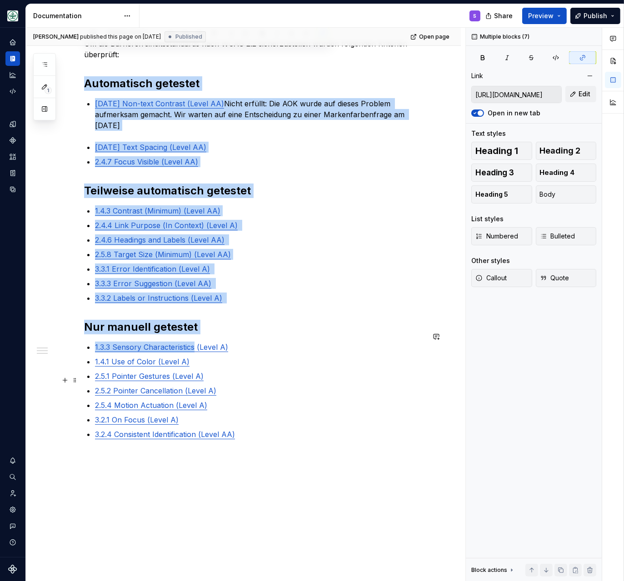
scroll to position [234, 0]
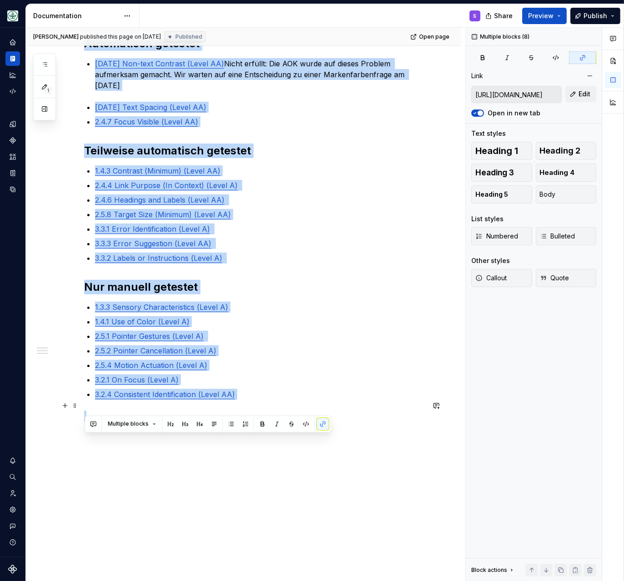
drag, startPoint x: 87, startPoint y: 278, endPoint x: 230, endPoint y: 410, distance: 194.8
click at [230, 410] on div "@BEN bitte noch DEV Checklist ergänzen, aktuell nur auf Basis Design Ticket, DE…" at bounding box center [254, 202] width 340 height 472
copy div "Automatisch getestet 1.4.11 Non-text Contrast (Level AA) Nicht erfüllt: Die AOK…"
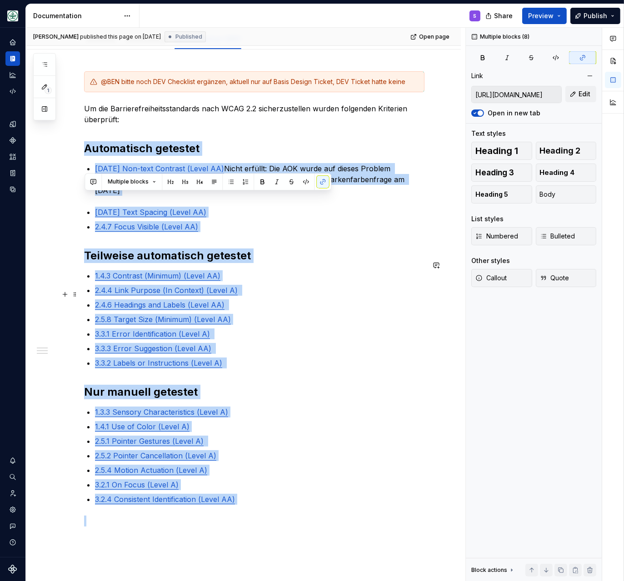
scroll to position [78, 0]
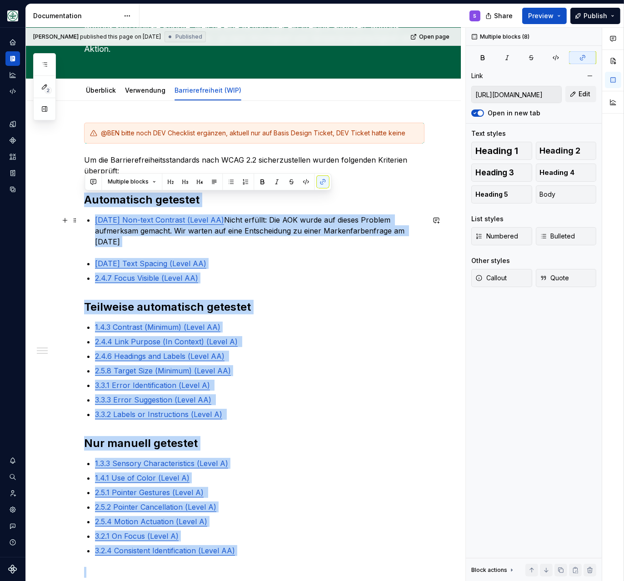
copy div "Automatisch getestet 1.4.11 Non-text Contrast (Level AA) Nicht erfüllt: Die AOK…"
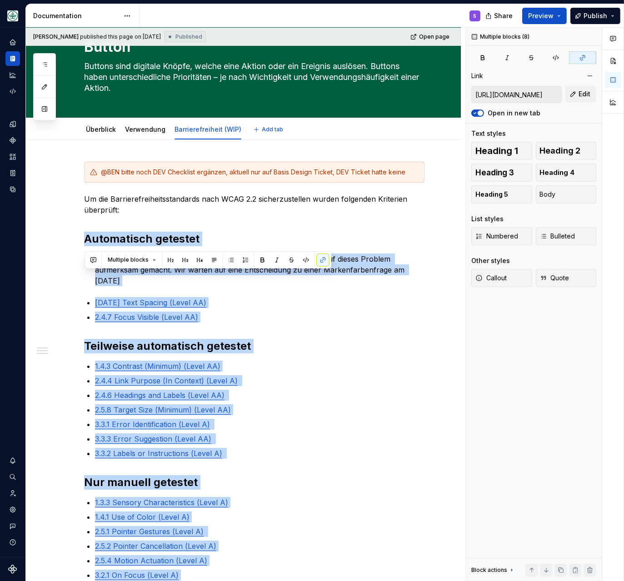
scroll to position [0, 0]
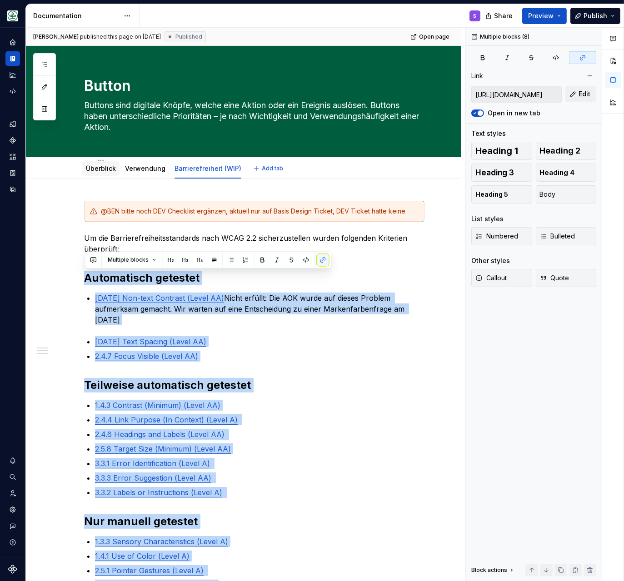
click at [103, 169] on link "Überblick" at bounding box center [101, 168] width 30 height 8
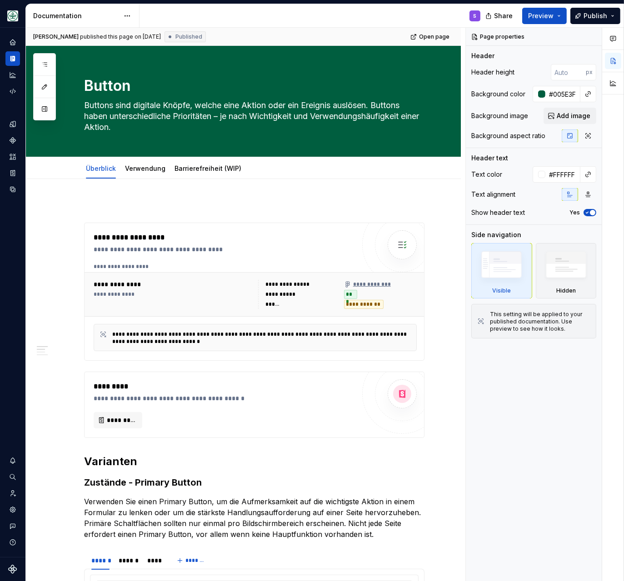
type textarea "*"
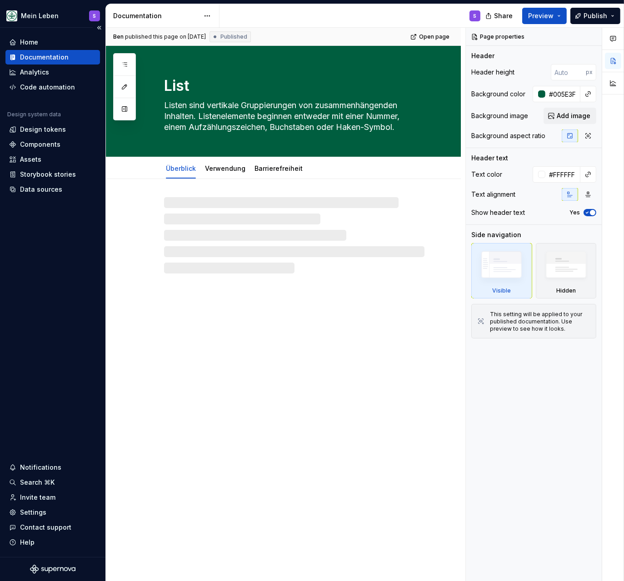
type textarea "*"
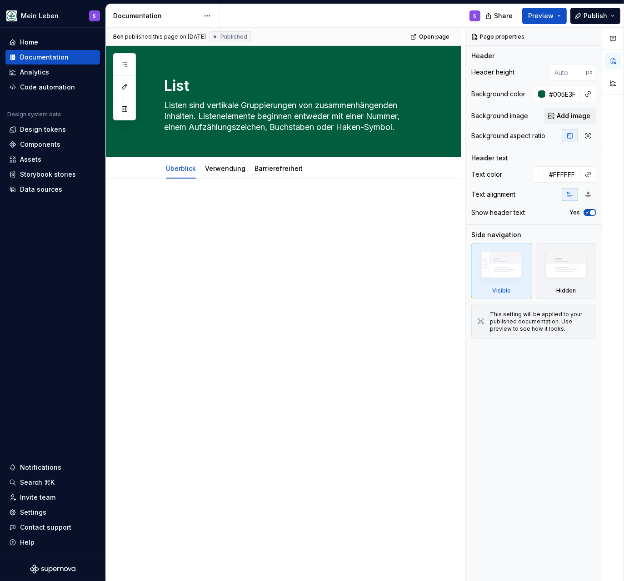
type textarea "*"
